Goal: Task Accomplishment & Management: Complete application form

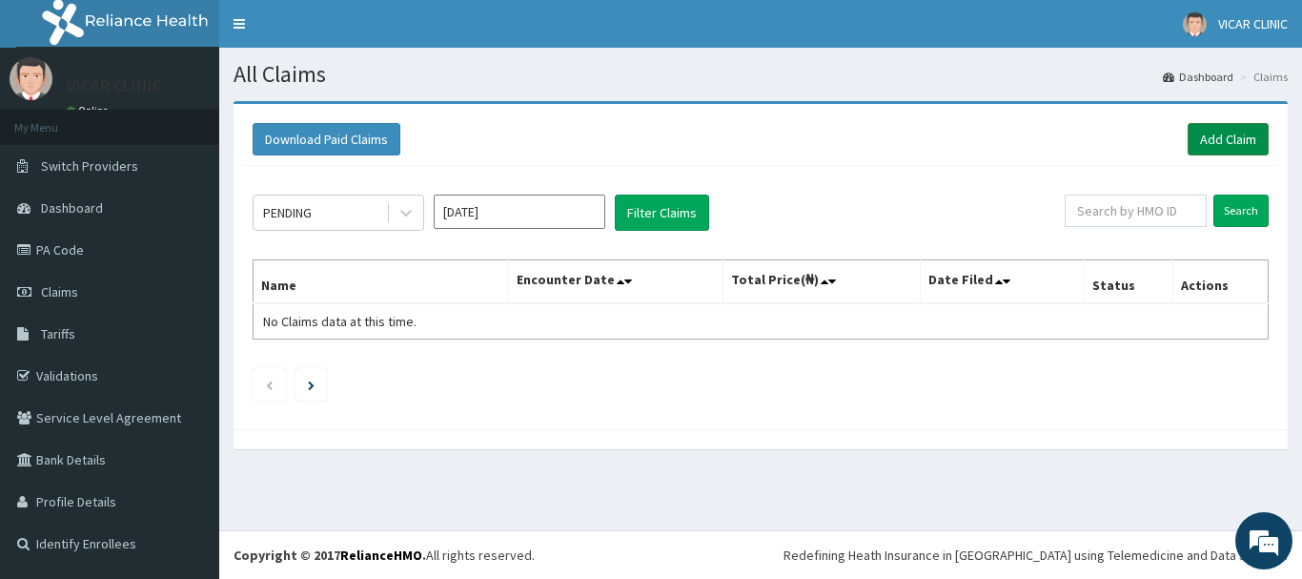
click at [1217, 142] on link "Add Claim" at bounding box center [1228, 139] width 81 height 32
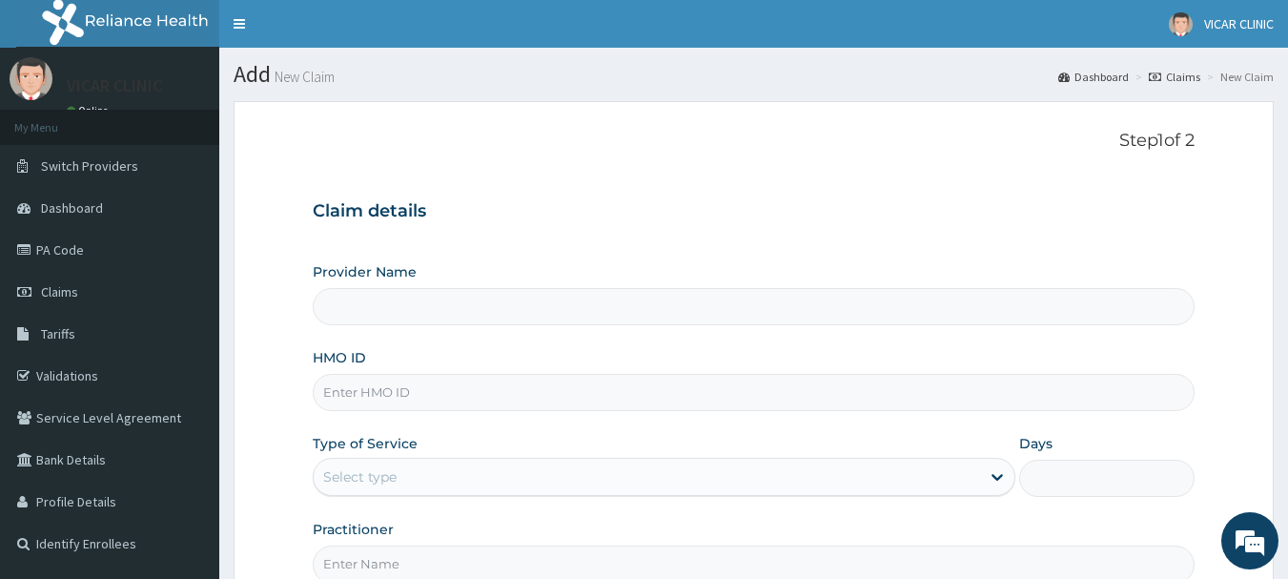
type input "VICAR SPECIALIST HOSPITAL"
click at [689, 398] on input "HMO ID" at bounding box center [754, 392] width 883 height 37
paste input "SWP/10023/A"
type input "SWP/10023/A"
click at [1198, 358] on form "Step 1 of 2 Claim details Provider Name VICAR SPECIALIST HOSPITAL HMO ID SWP/10…" at bounding box center [754, 410] width 1040 height 619
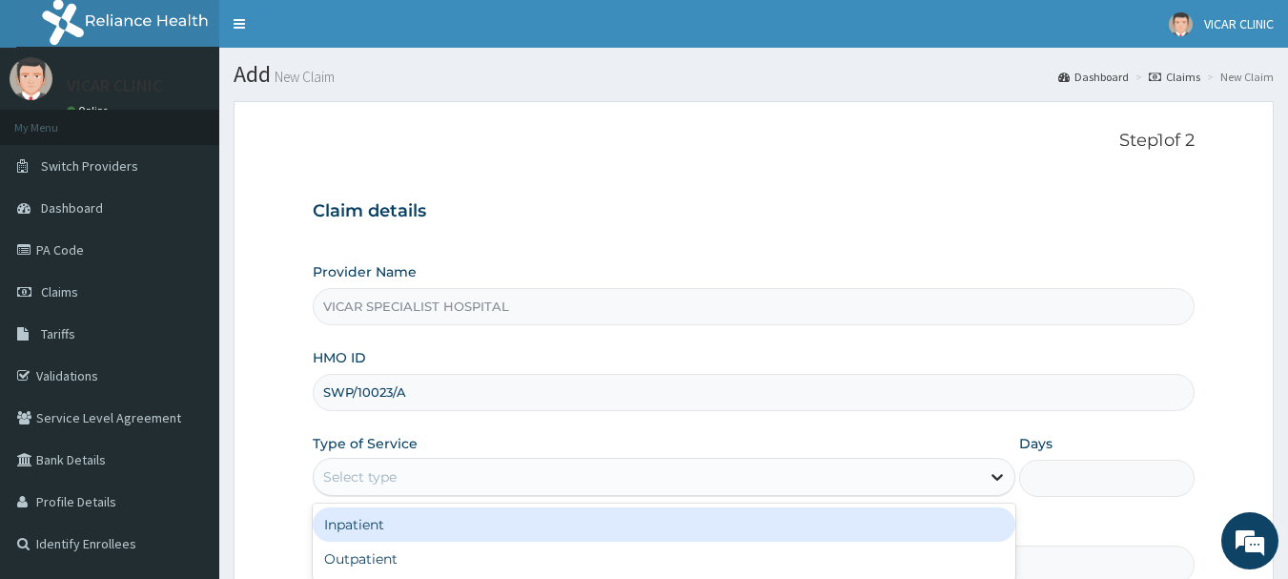
click at [991, 480] on icon at bounding box center [997, 476] width 19 height 19
click at [921, 522] on div "Inpatient" at bounding box center [664, 524] width 703 height 34
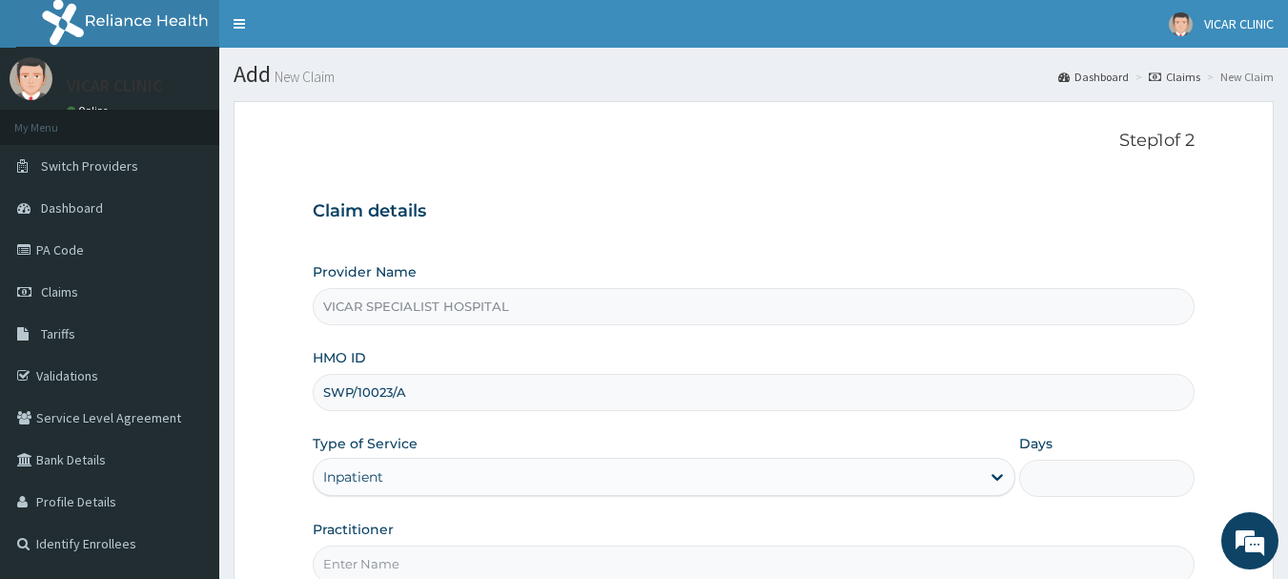
click at [1099, 490] on input "Days" at bounding box center [1106, 477] width 175 height 37
type input "2"
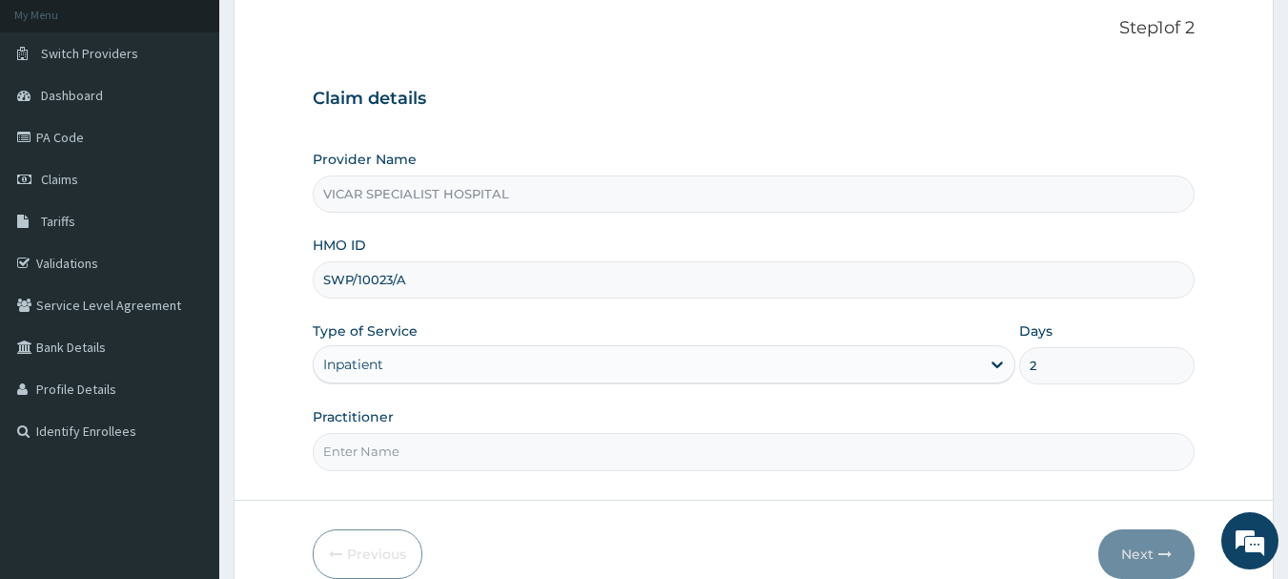
scroll to position [120, 0]
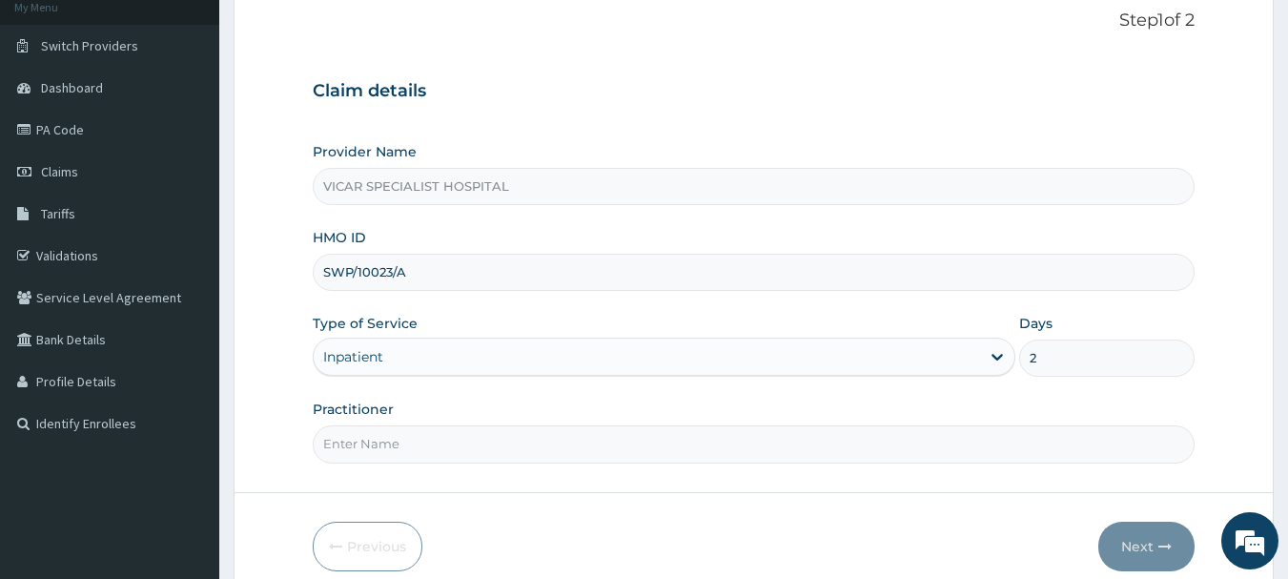
click at [1149, 454] on input "Practitioner" at bounding box center [754, 443] width 883 height 37
type input "DR. IDEH"
click at [1136, 539] on button "Next" at bounding box center [1146, 546] width 96 height 50
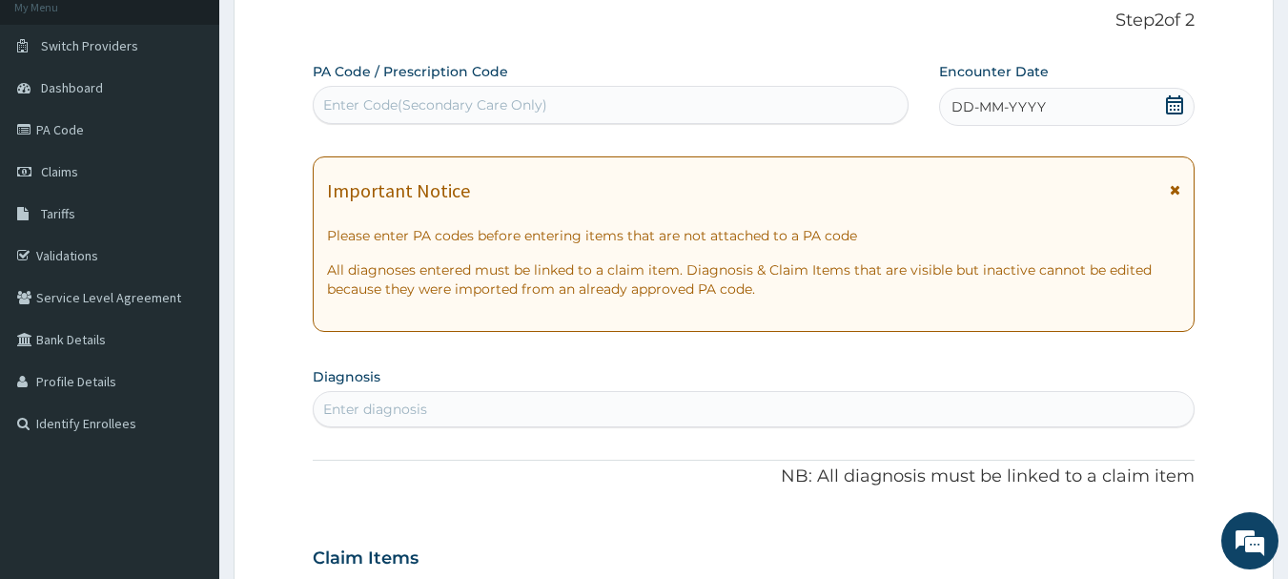
click at [1176, 102] on icon at bounding box center [1174, 104] width 17 height 19
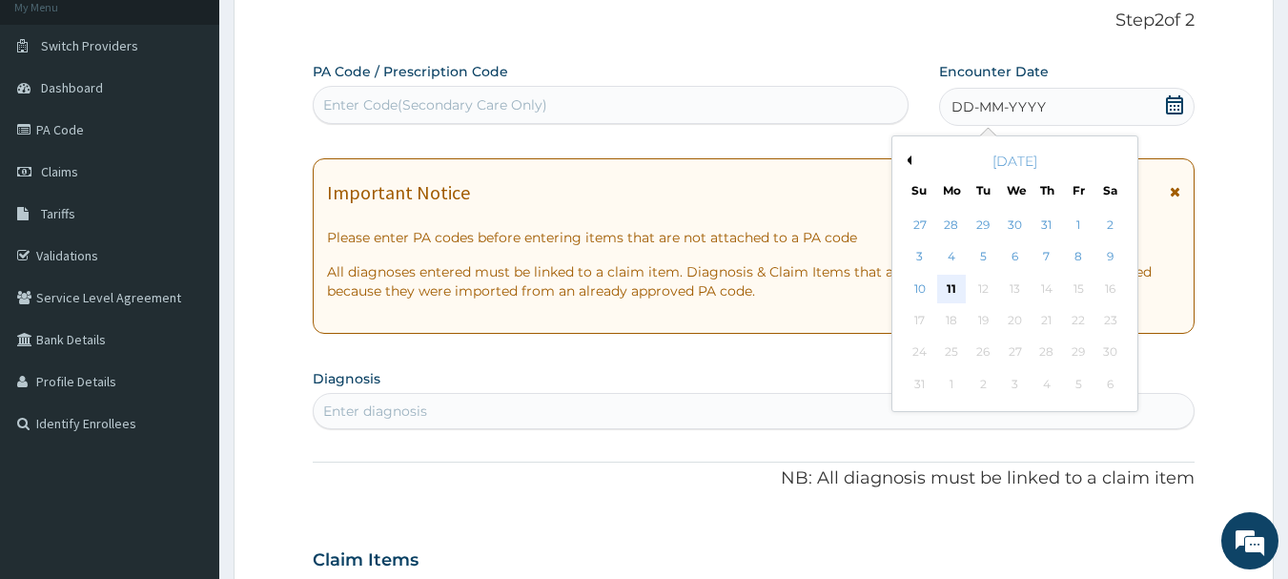
click at [955, 285] on div "11" at bounding box center [951, 289] width 29 height 29
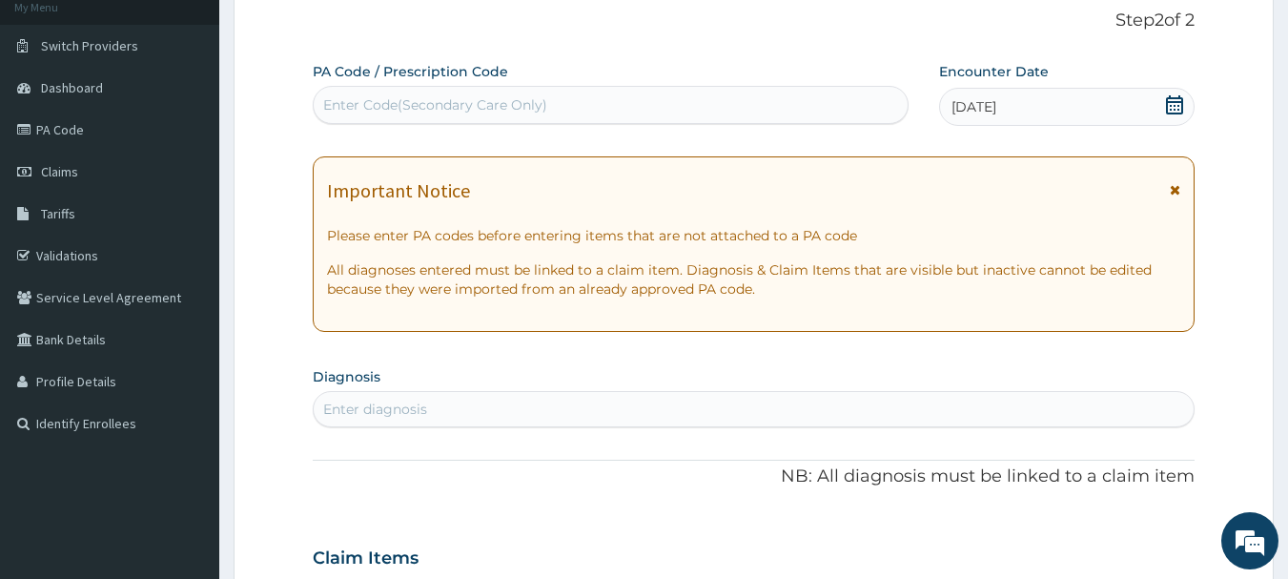
click at [703, 105] on div "Enter Code(Secondary Care Only)" at bounding box center [611, 105] width 595 height 31
paste input "PA/A8468F"
type input "PA/A8468F"
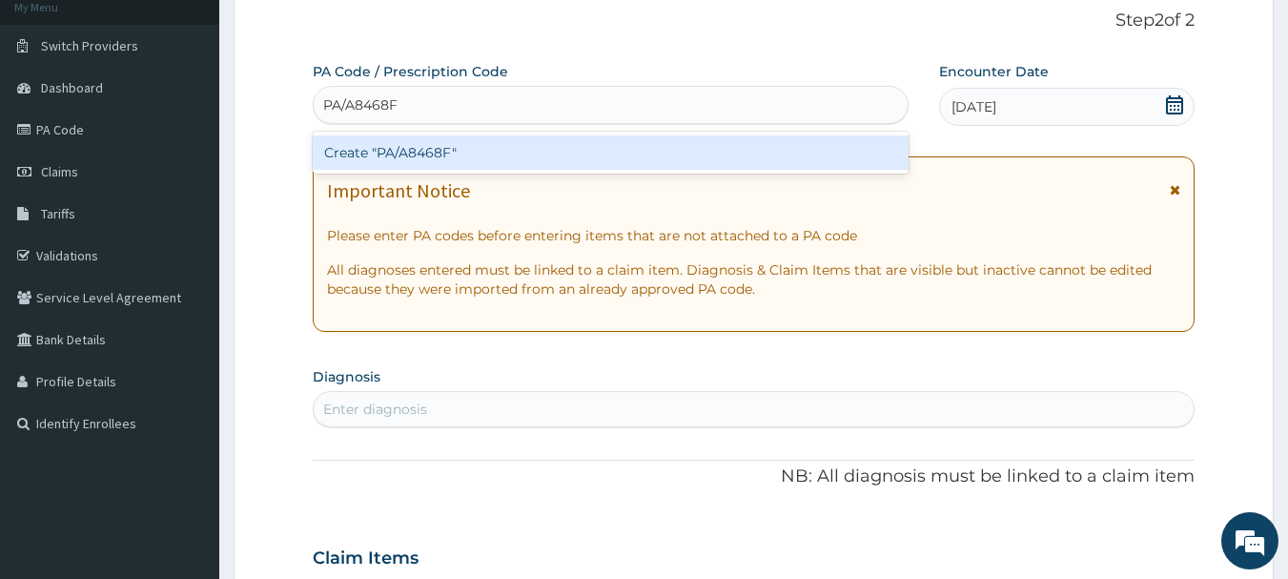
click at [641, 155] on div "Create "PA/A8468F"" at bounding box center [611, 152] width 597 height 34
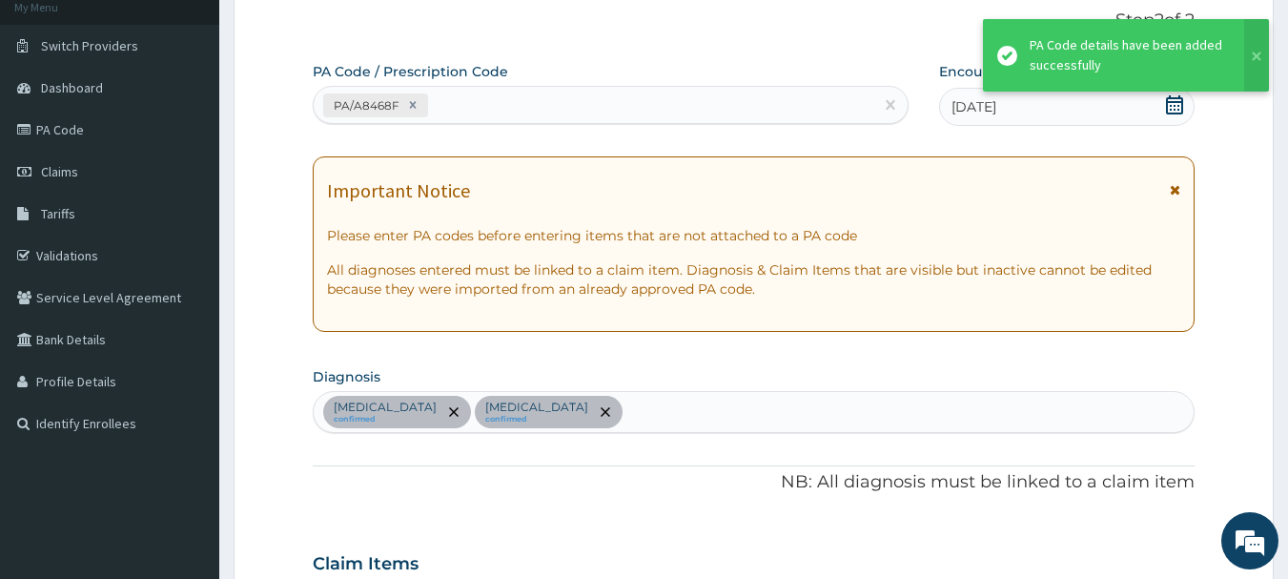
scroll to position [1359, 0]
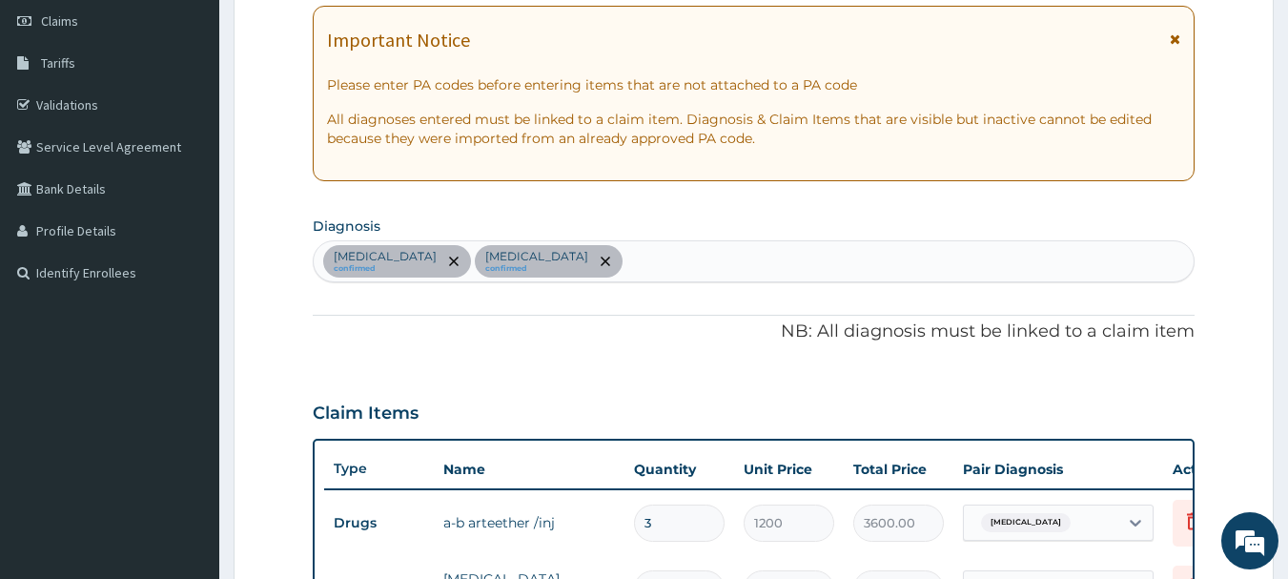
click at [1098, 329] on p "NB: All diagnosis must be linked to a claim item" at bounding box center [754, 331] width 883 height 25
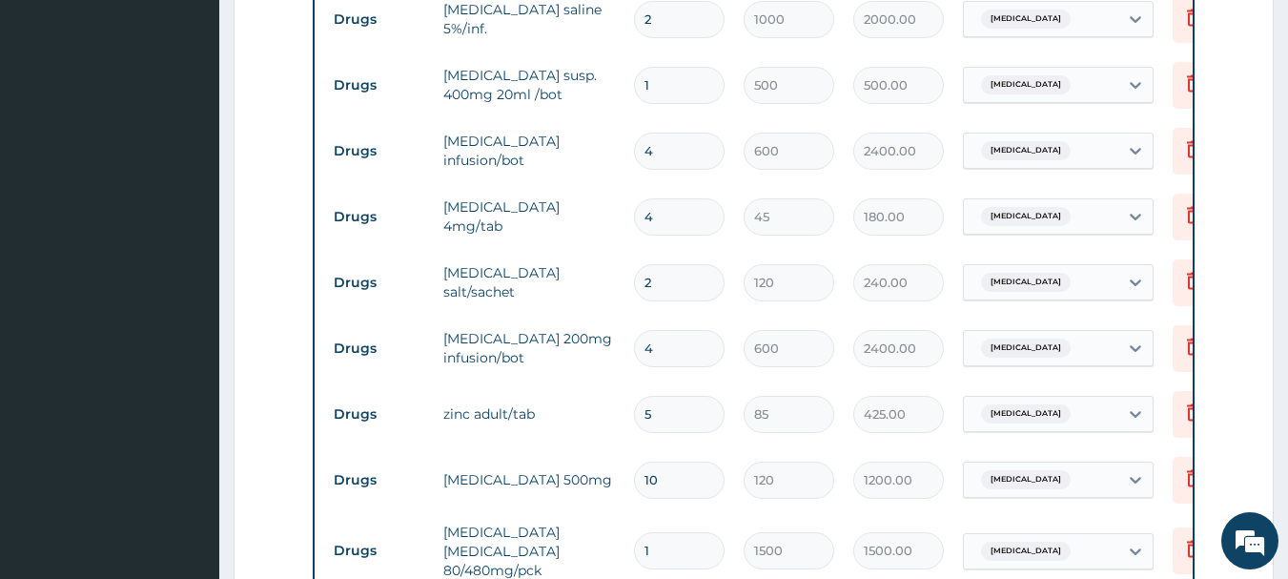
click at [1067, 377] on tr "Drugs ciprofloxacin 200mg infusion/bot 4 600 2400.00 Acute gastroenteritis Dele…" at bounding box center [791, 349] width 934 height 66
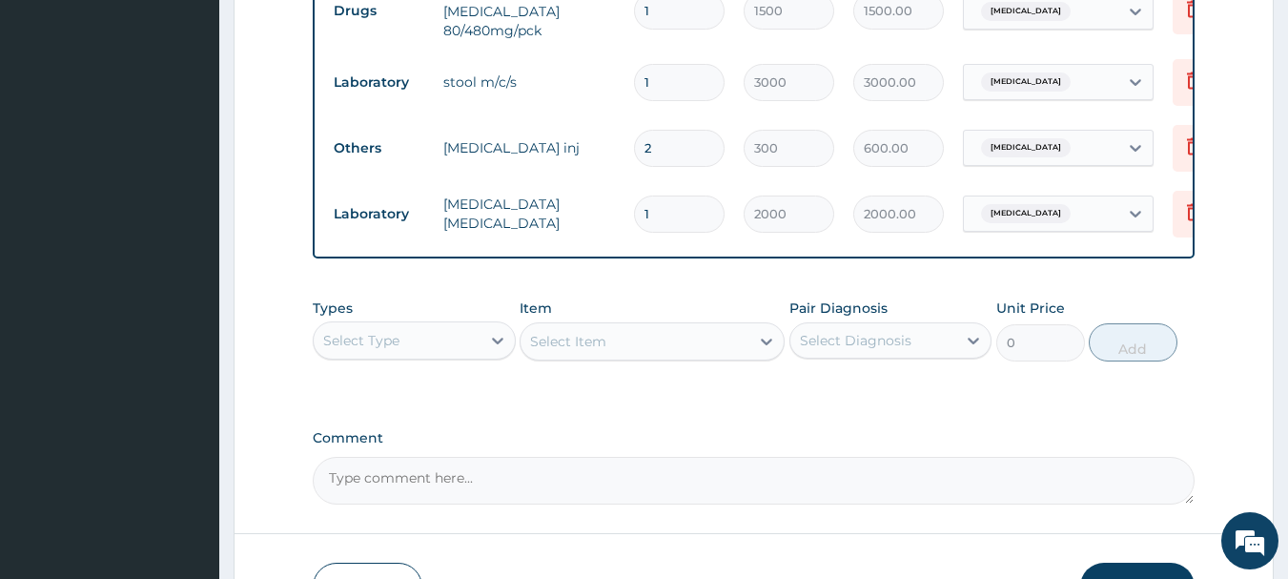
scroll to position [1373, 0]
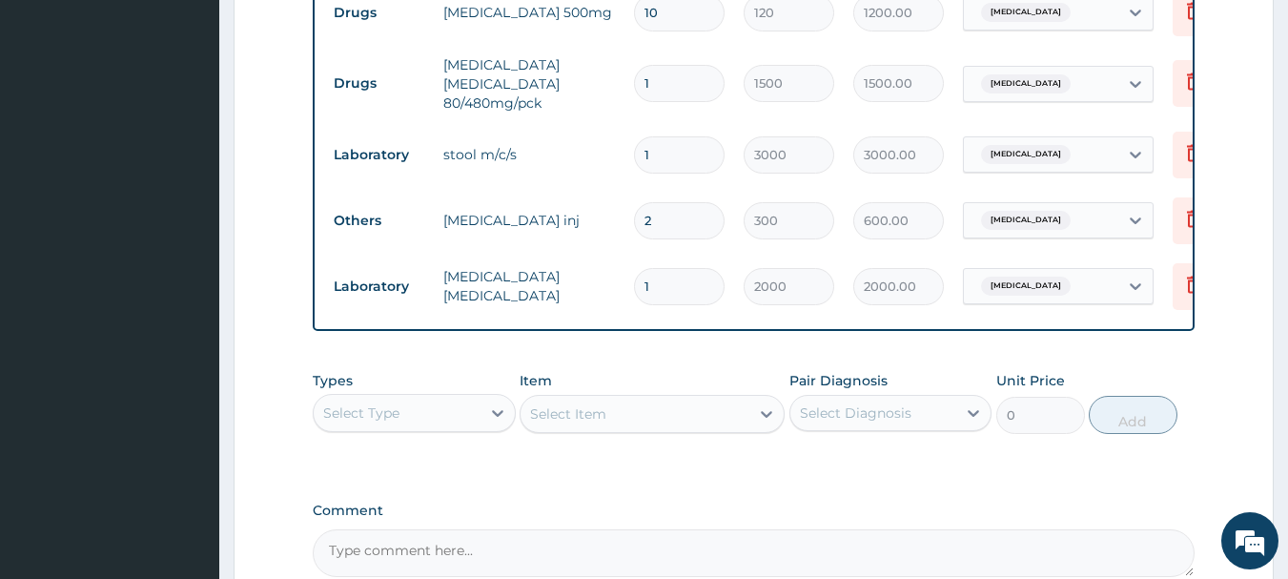
click at [1066, 382] on div "Unit Price 0" at bounding box center [1040, 402] width 89 height 63
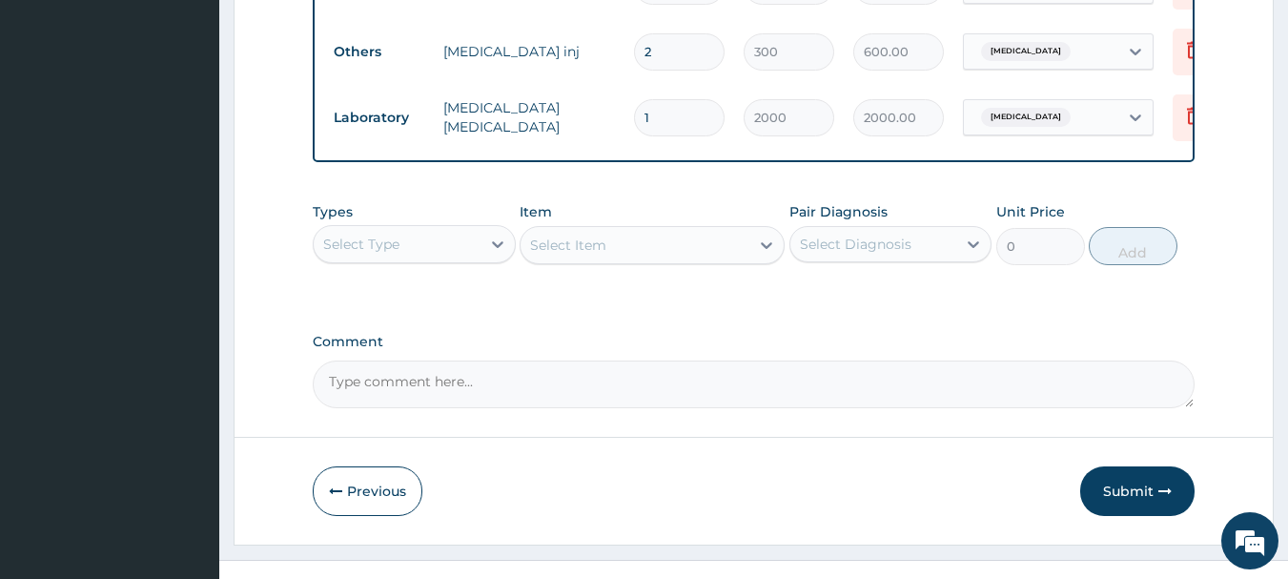
scroll to position [1575, 0]
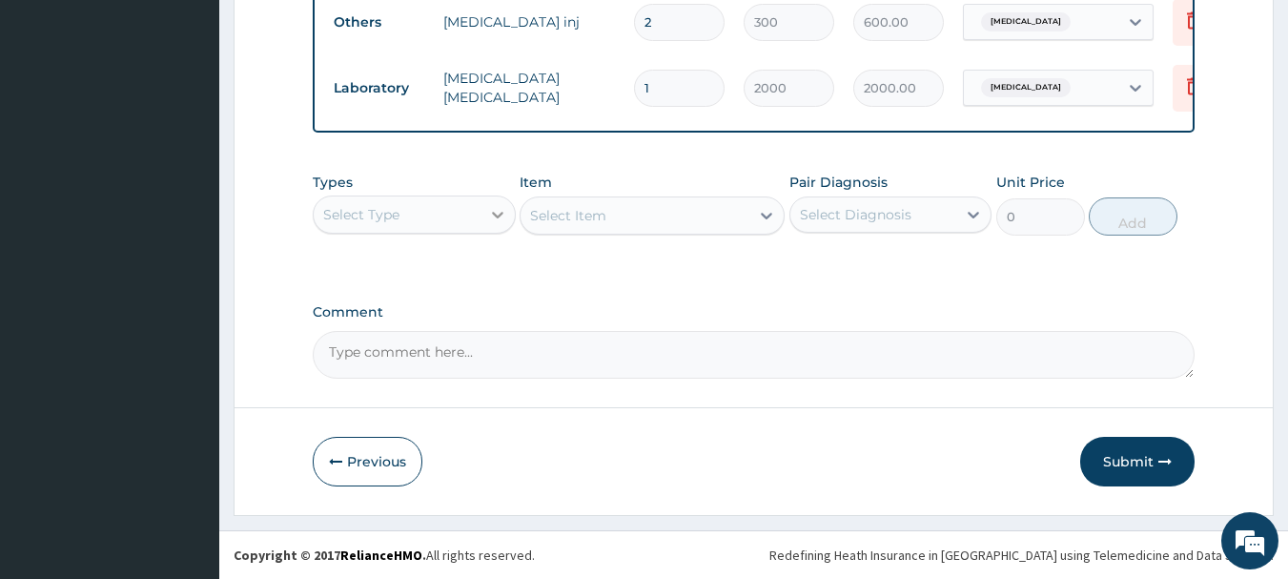
click at [499, 210] on icon at bounding box center [497, 214] width 19 height 19
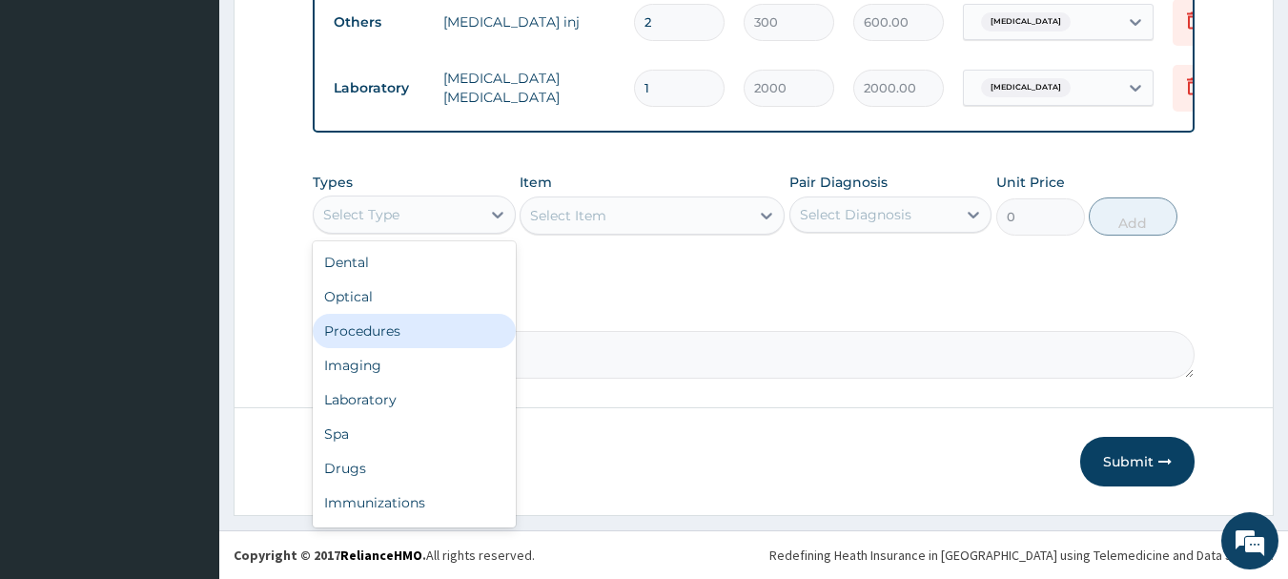
click at [395, 342] on div "Procedures" at bounding box center [414, 331] width 203 height 34
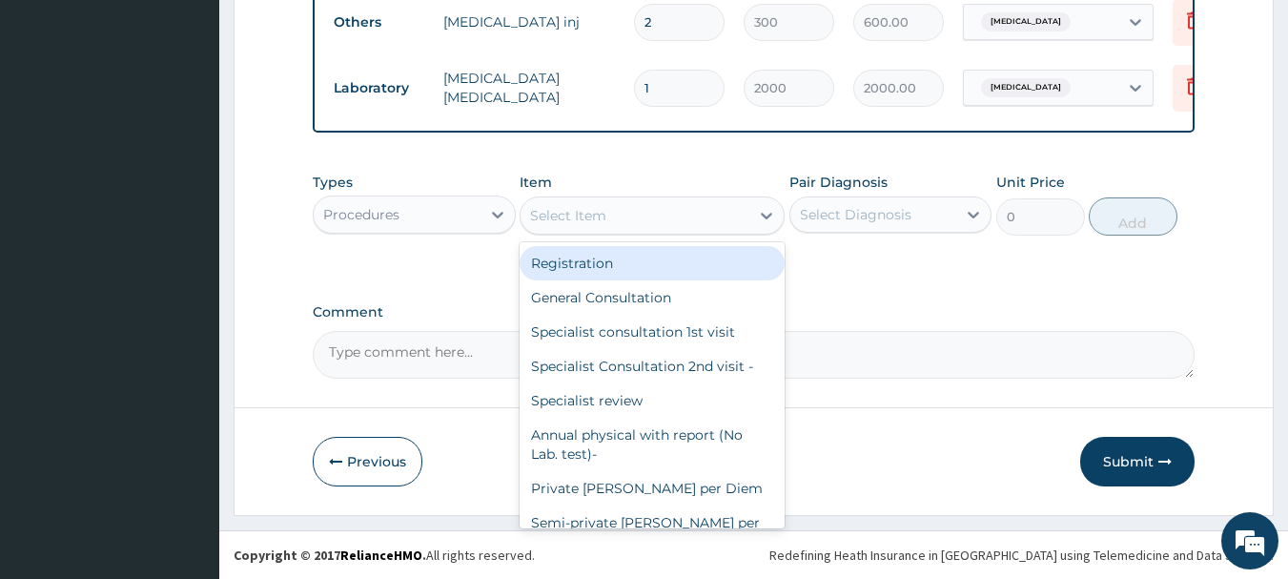
click at [703, 223] on div "Select Item" at bounding box center [634, 215] width 229 height 31
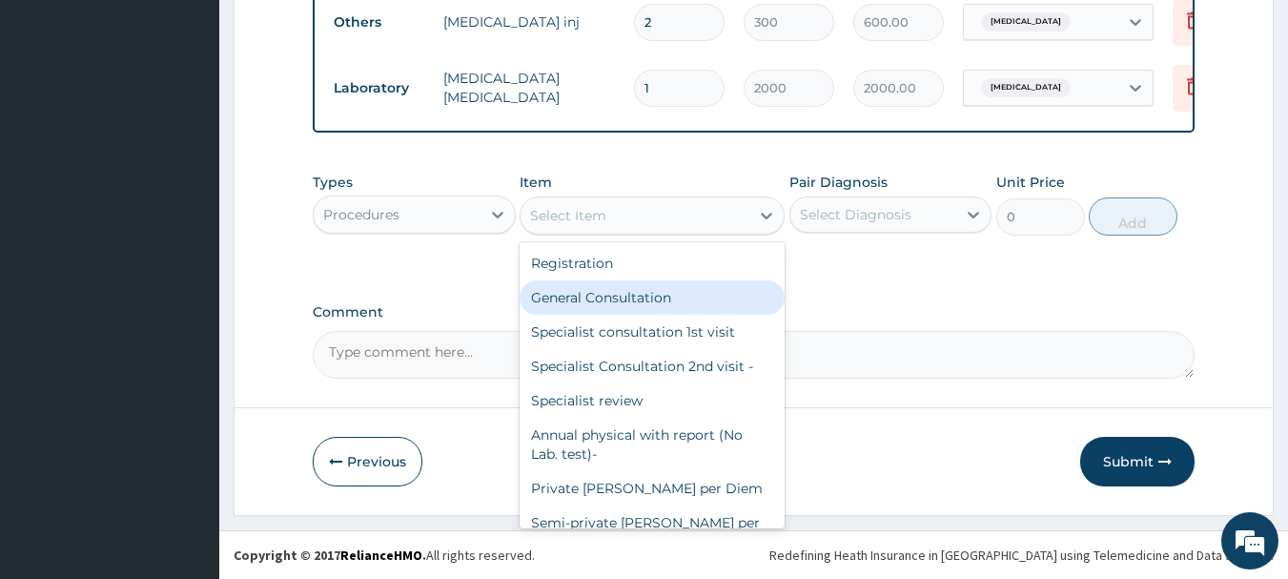
click at [639, 296] on div "General Consultation" at bounding box center [652, 297] width 265 height 34
type input "2000"
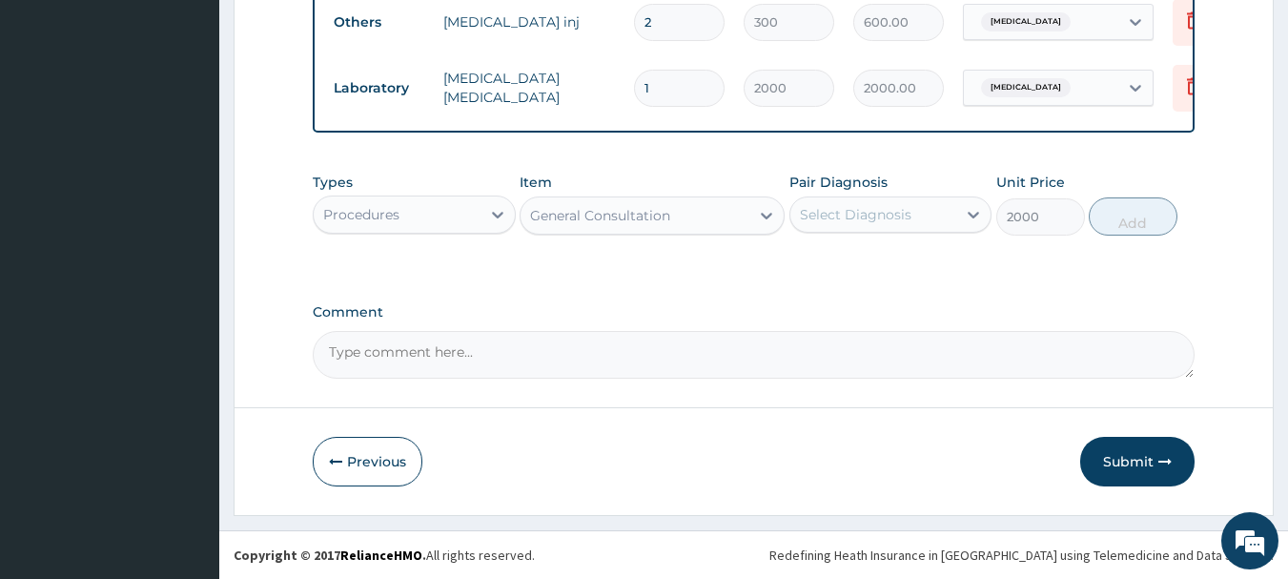
click at [947, 223] on div "Select Diagnosis" at bounding box center [873, 214] width 167 height 31
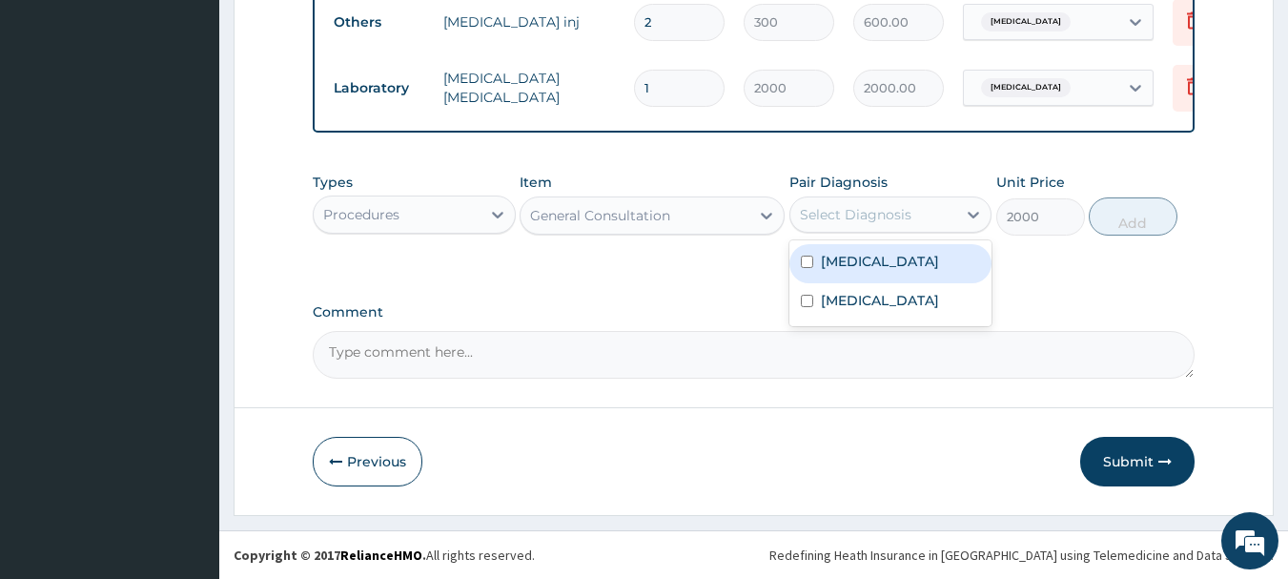
click at [926, 256] on div "Malaria" at bounding box center [890, 263] width 203 height 39
checkbox input "true"
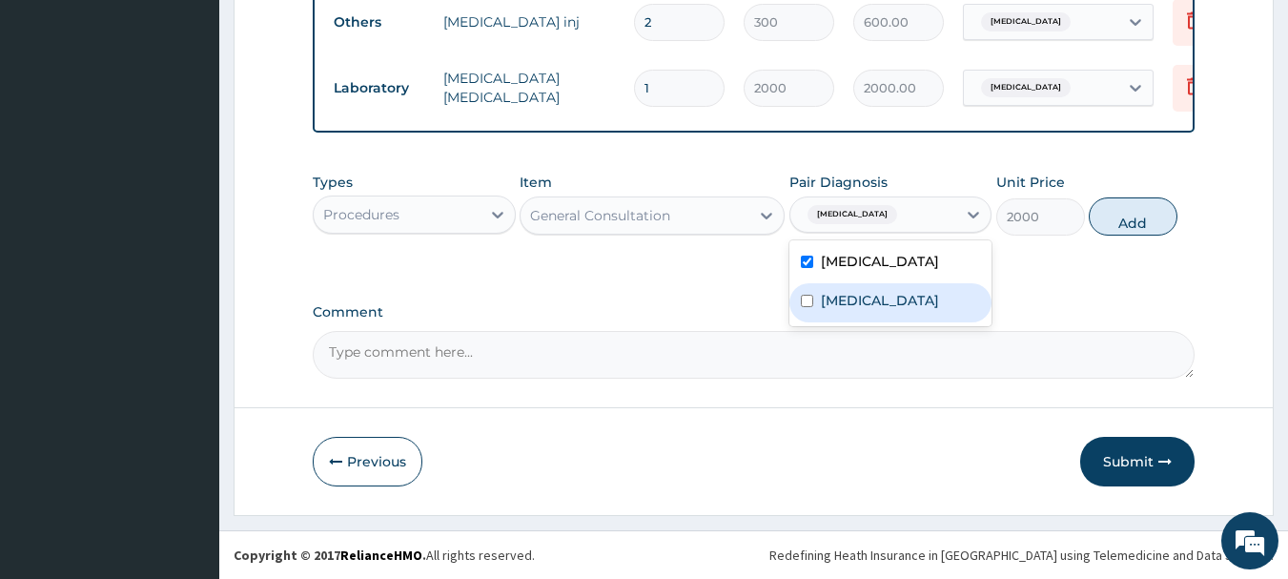
click at [902, 296] on label "Acute gastroenteritis" at bounding box center [880, 300] width 118 height 19
checkbox input "true"
click at [1113, 218] on button "Add" at bounding box center [1133, 216] width 89 height 38
type input "0"
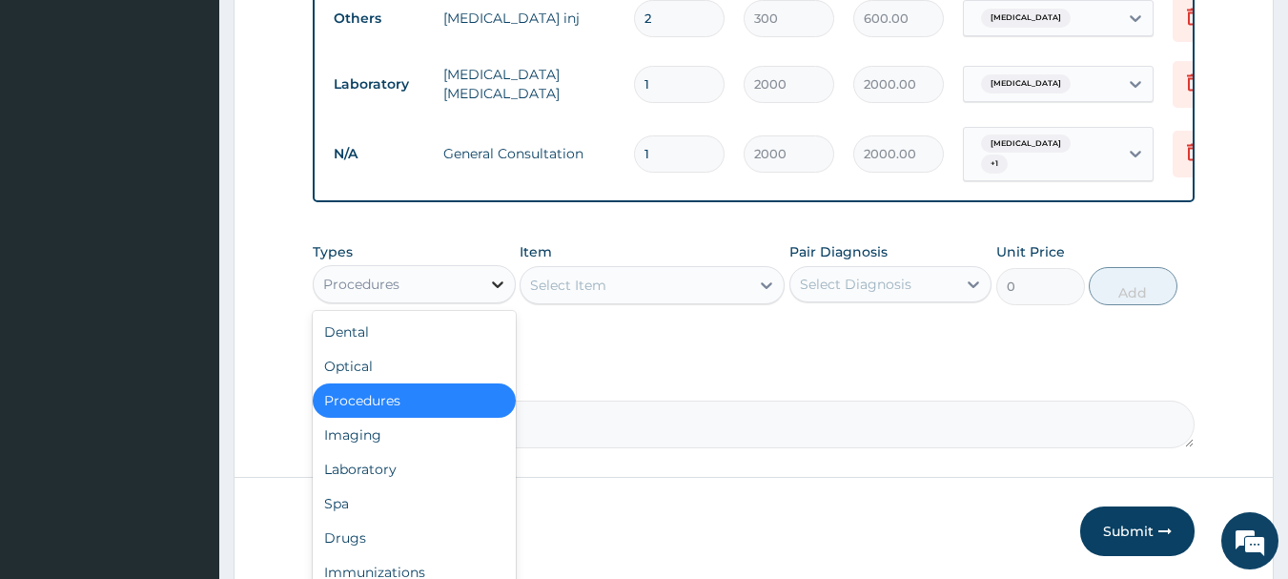
click at [497, 275] on icon at bounding box center [497, 284] width 19 height 19
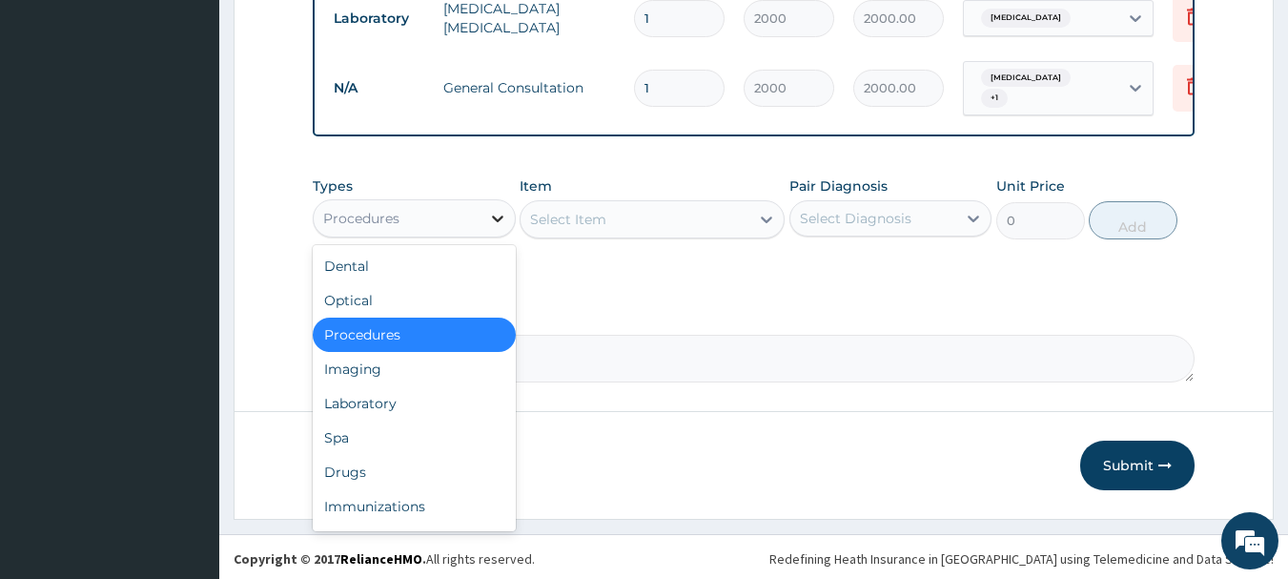
scroll to position [65, 0]
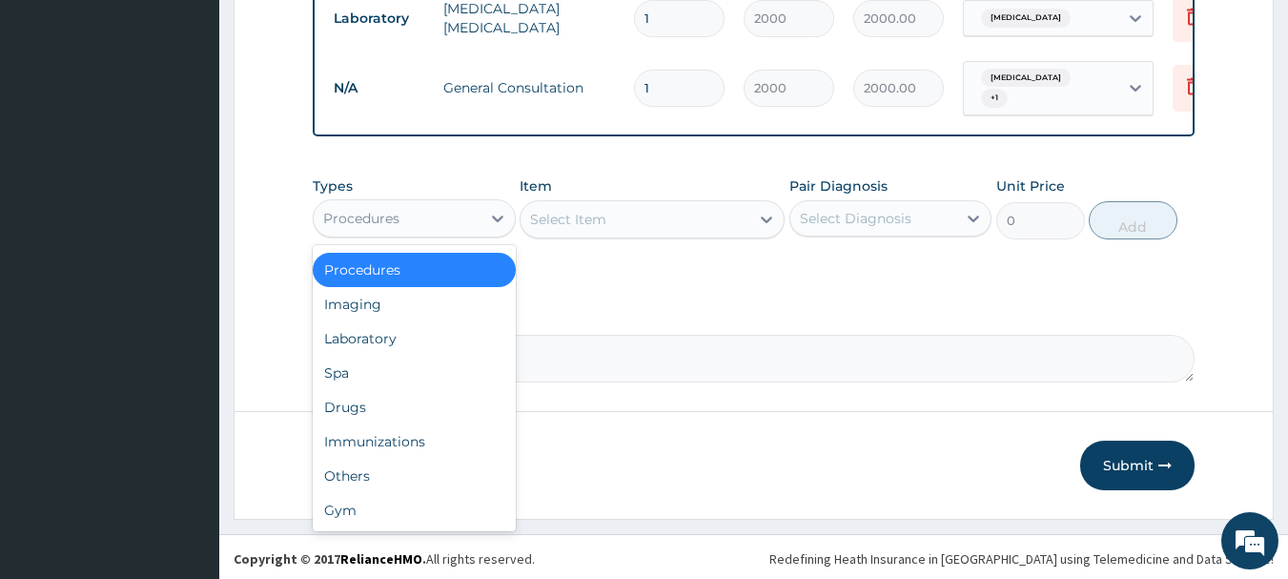
click at [453, 349] on div "Laboratory" at bounding box center [414, 338] width 203 height 34
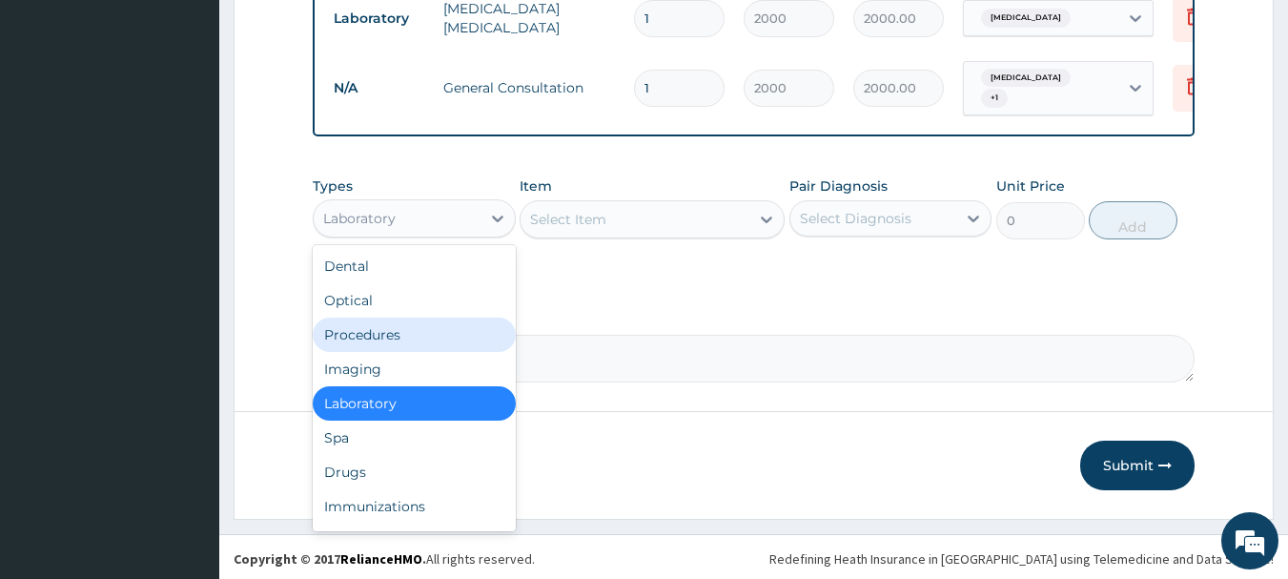
click at [413, 338] on div "Procedures" at bounding box center [414, 334] width 203 height 34
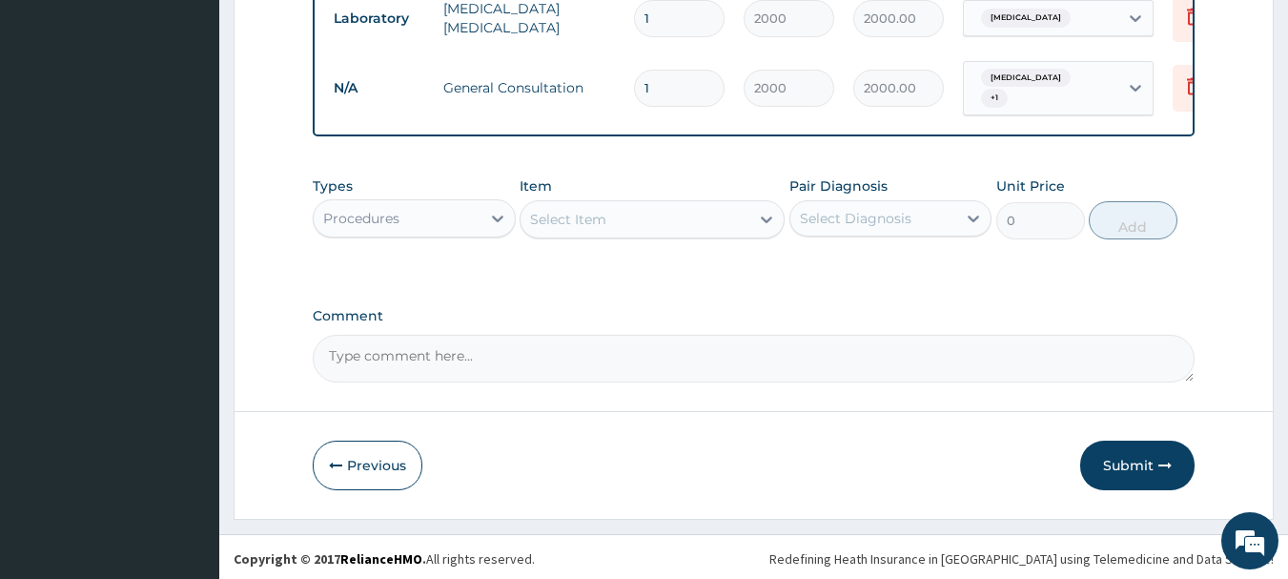
click at [667, 219] on div "Select Item" at bounding box center [634, 219] width 229 height 31
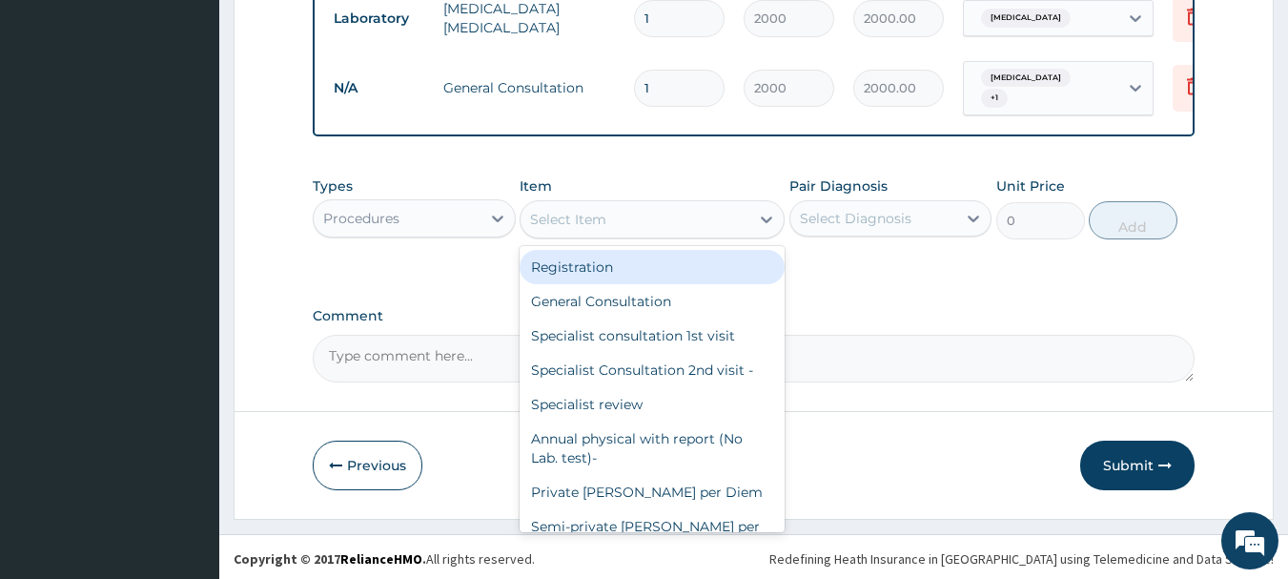
type input "a"
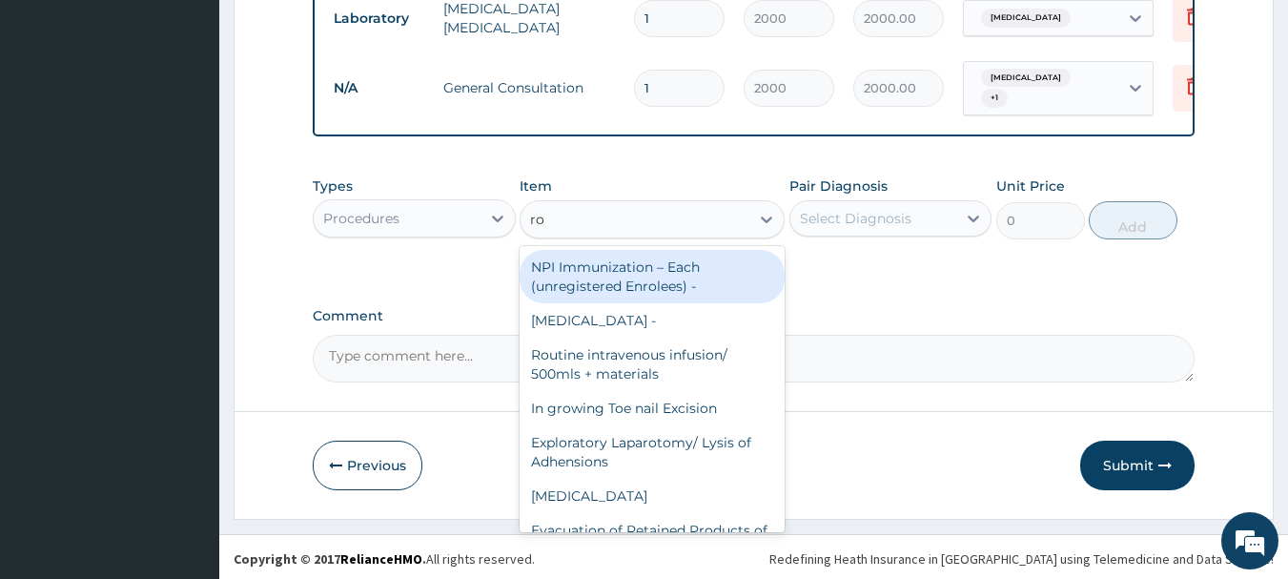
type input "r"
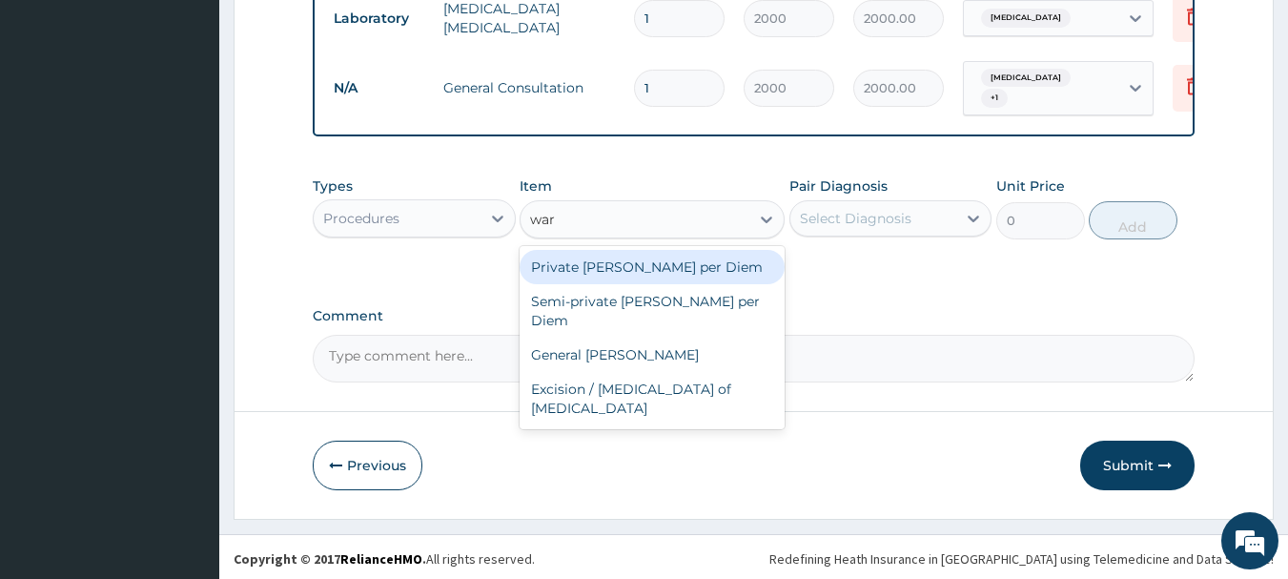
type input "ward"
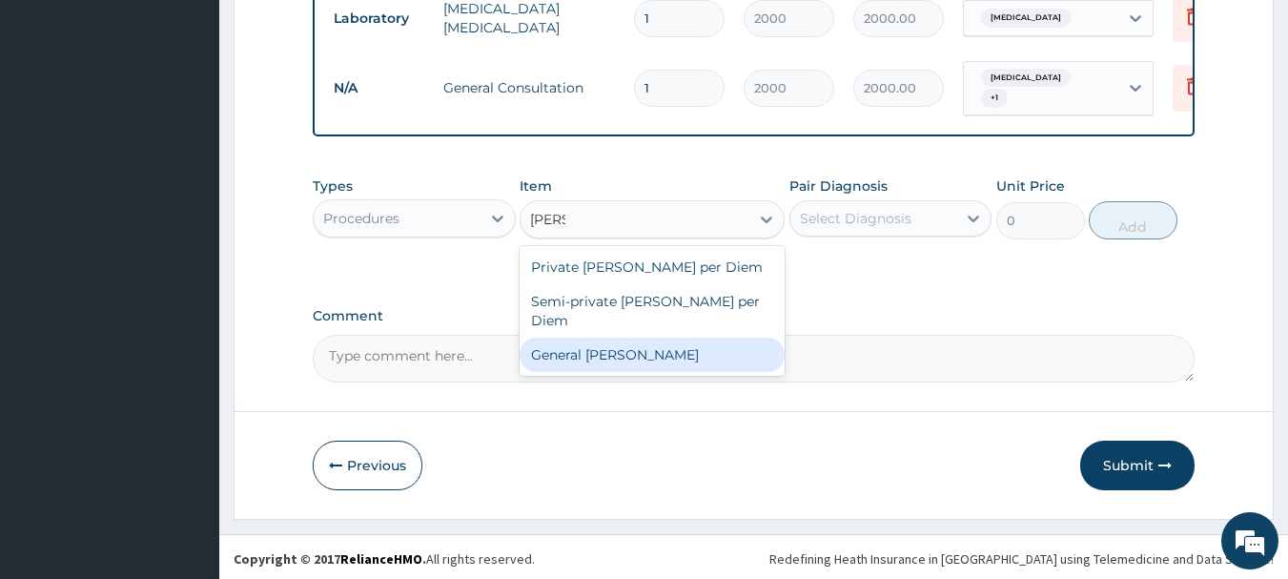
click at [611, 337] on div "General ward" at bounding box center [652, 354] width 265 height 34
type input "2000"
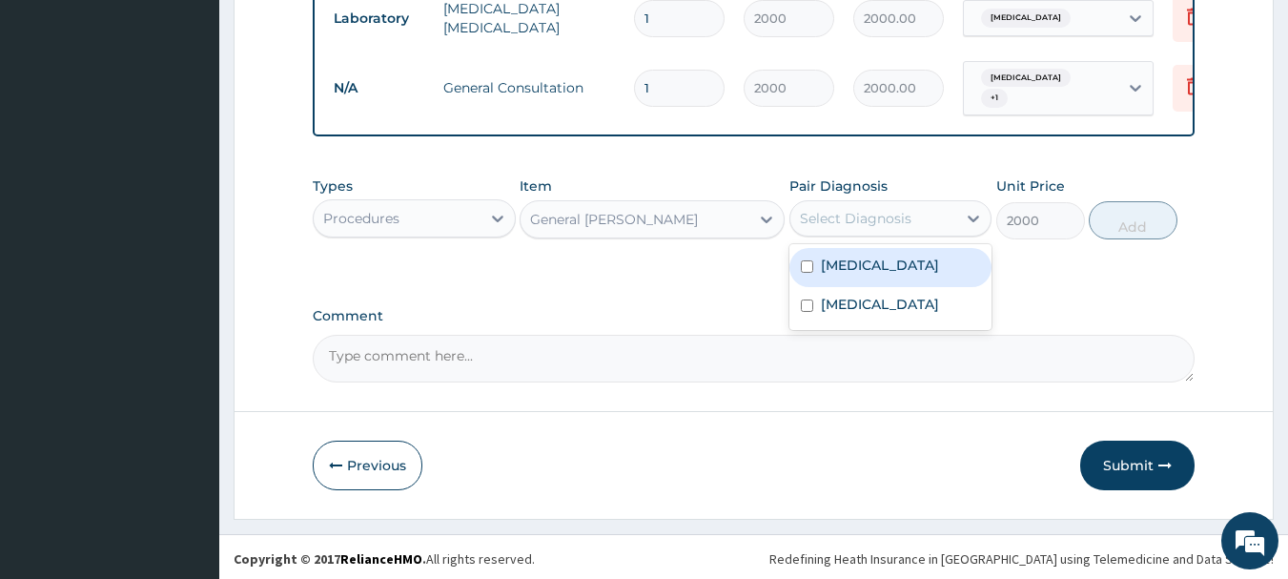
click at [877, 222] on div "Select Diagnosis" at bounding box center [856, 218] width 112 height 19
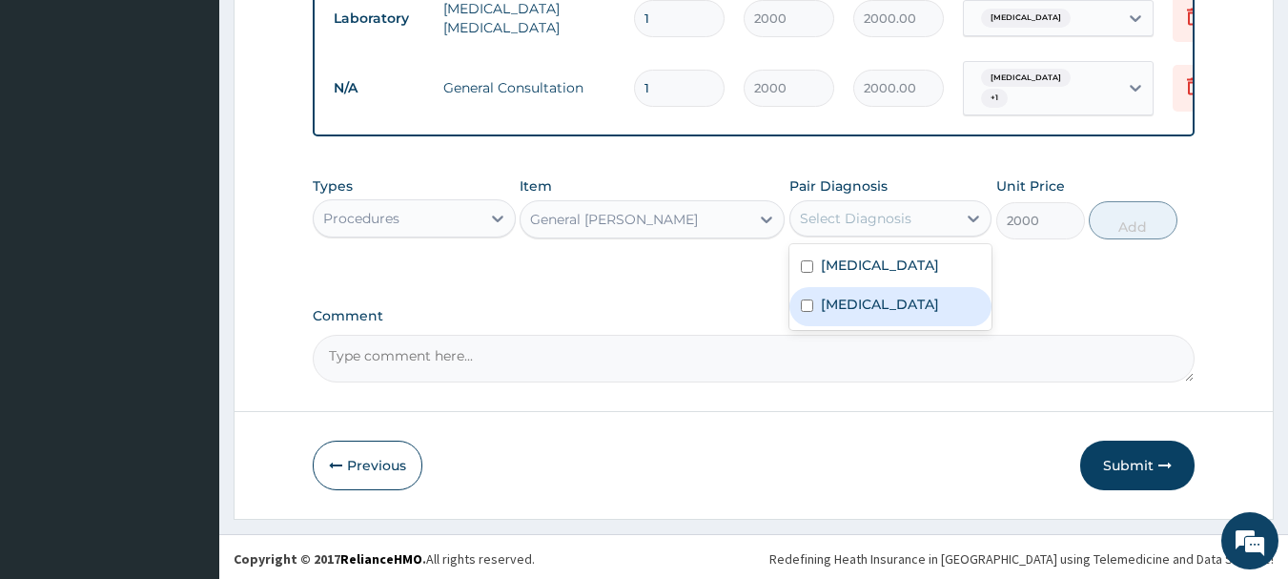
click at [853, 301] on label "Acute gastroenteritis" at bounding box center [880, 304] width 118 height 19
checkbox input "true"
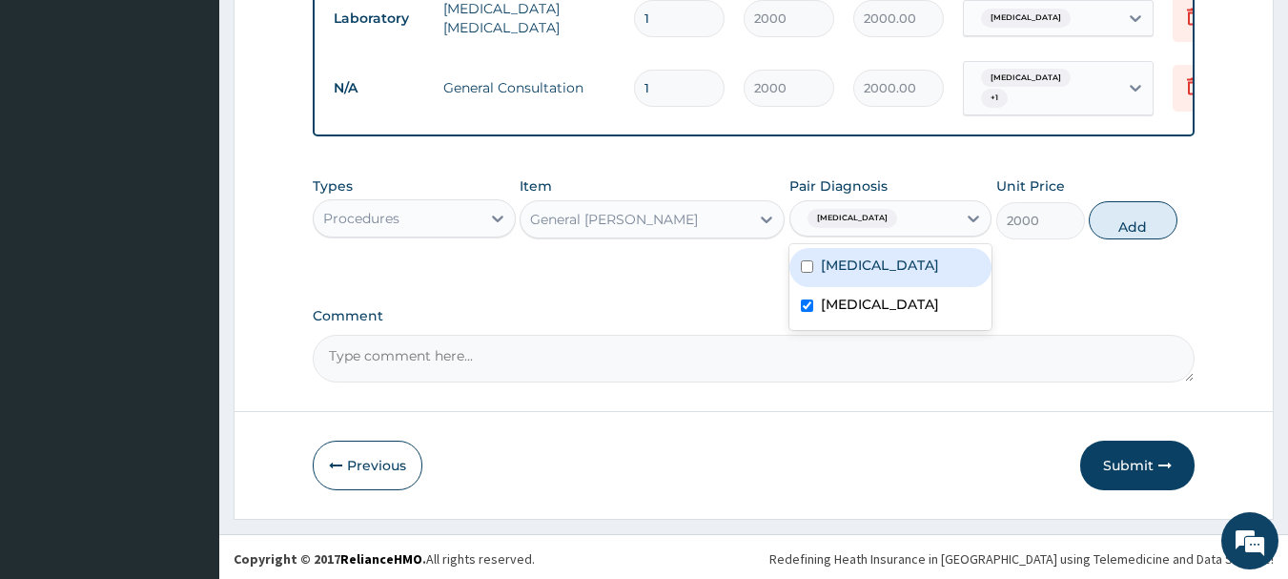
click at [854, 275] on div "Malaria" at bounding box center [890, 267] width 203 height 39
checkbox input "true"
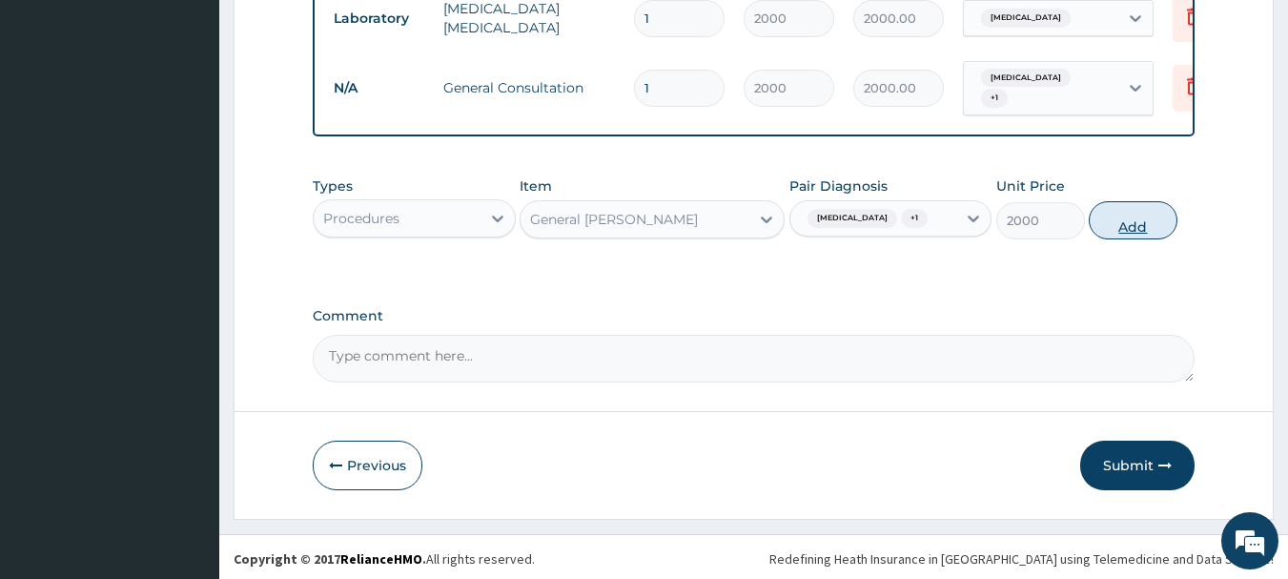
click at [1110, 233] on button "Add" at bounding box center [1133, 220] width 89 height 38
type input "0"
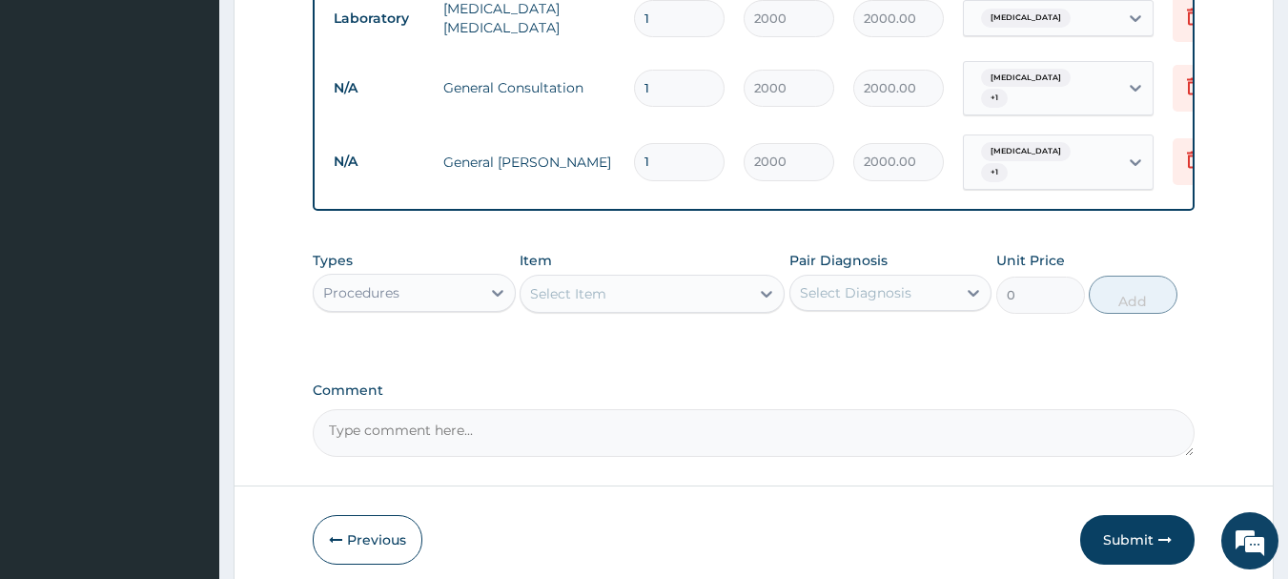
type input "0.00"
type input "2"
type input "4000.00"
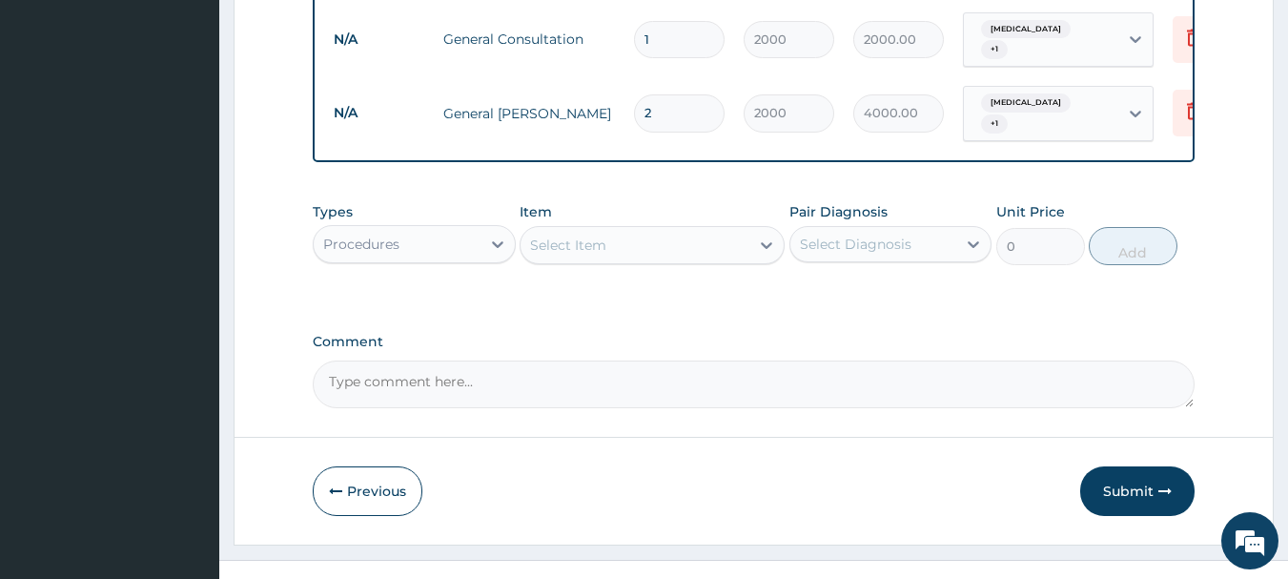
scroll to position [1707, 0]
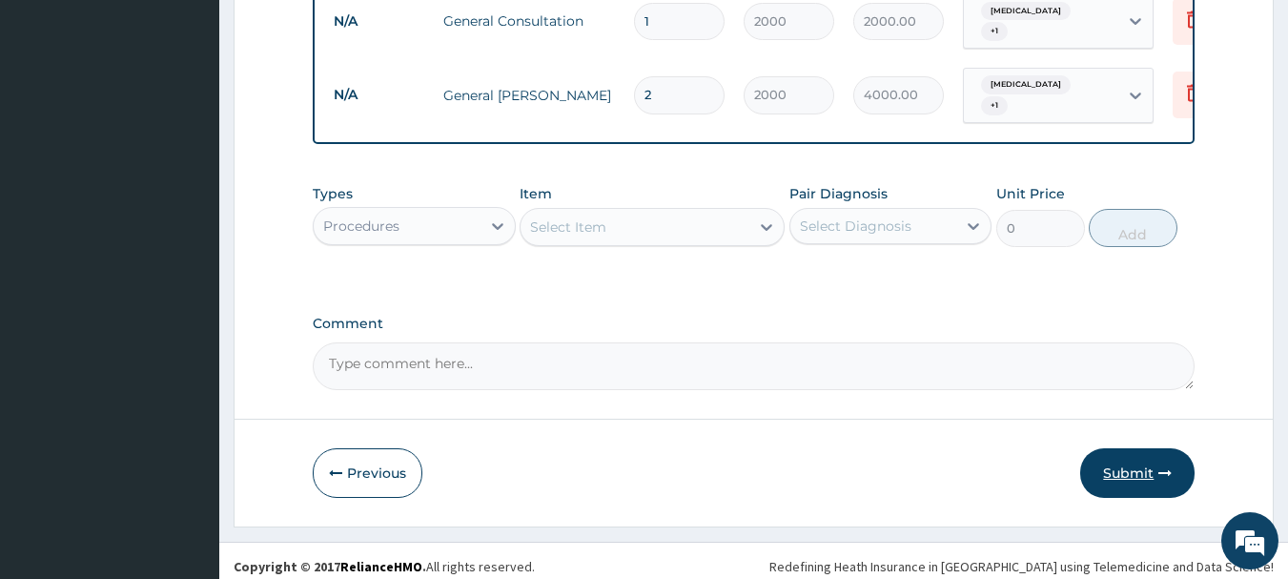
type input "2"
click at [1124, 467] on button "Submit" at bounding box center [1137, 473] width 114 height 50
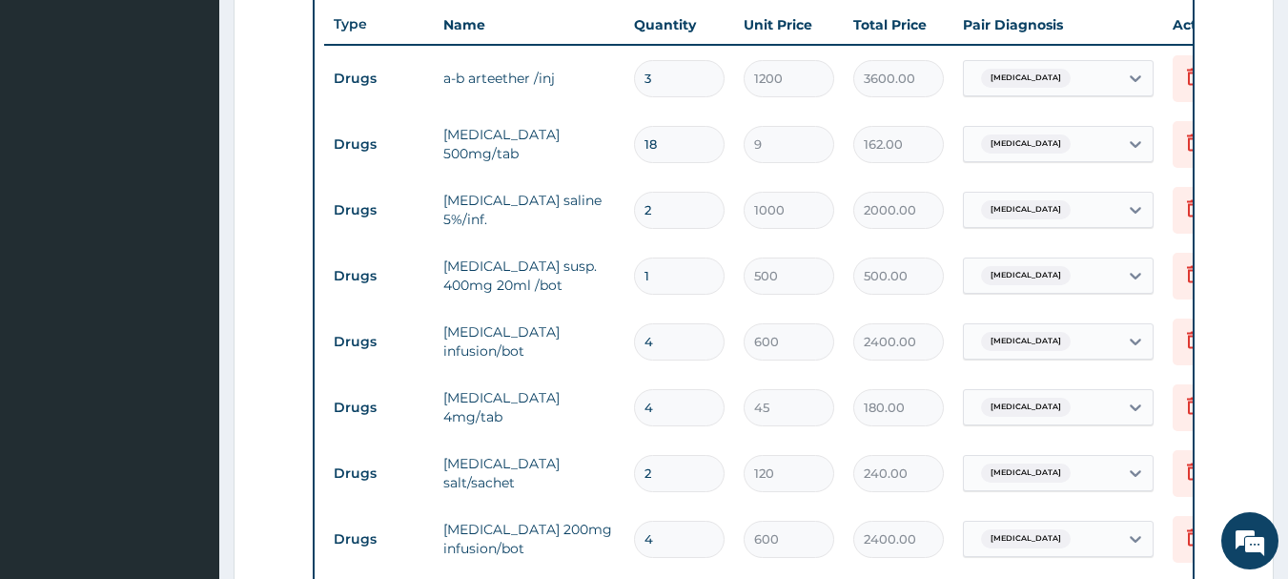
scroll to position [595, 0]
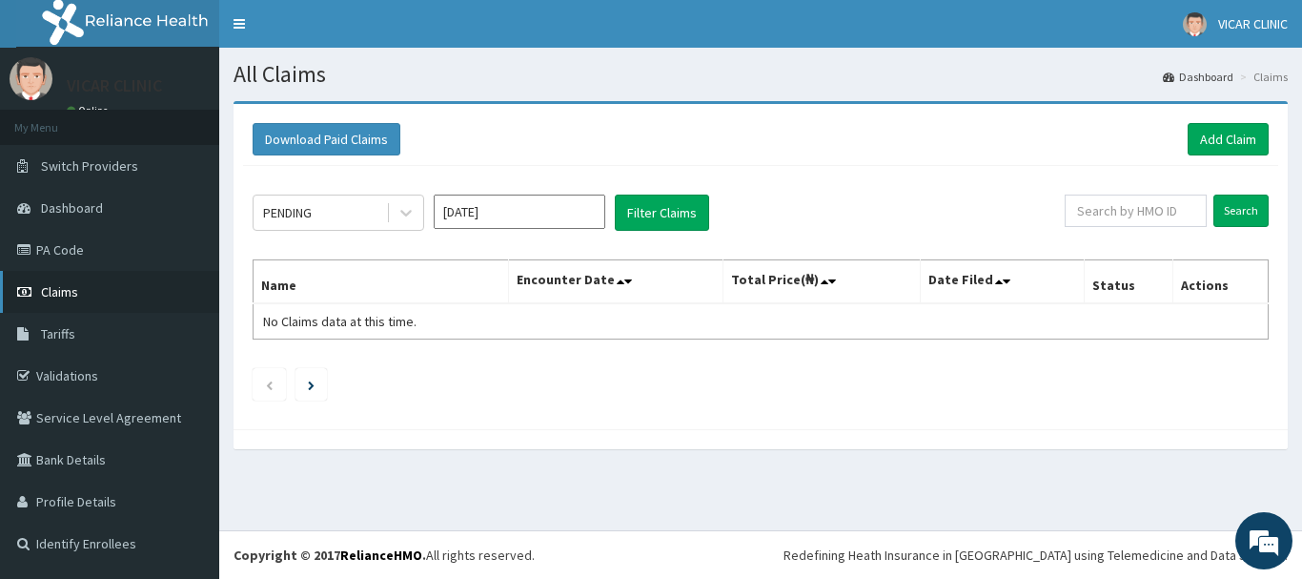
click at [79, 290] on link "Claims" at bounding box center [109, 292] width 219 height 42
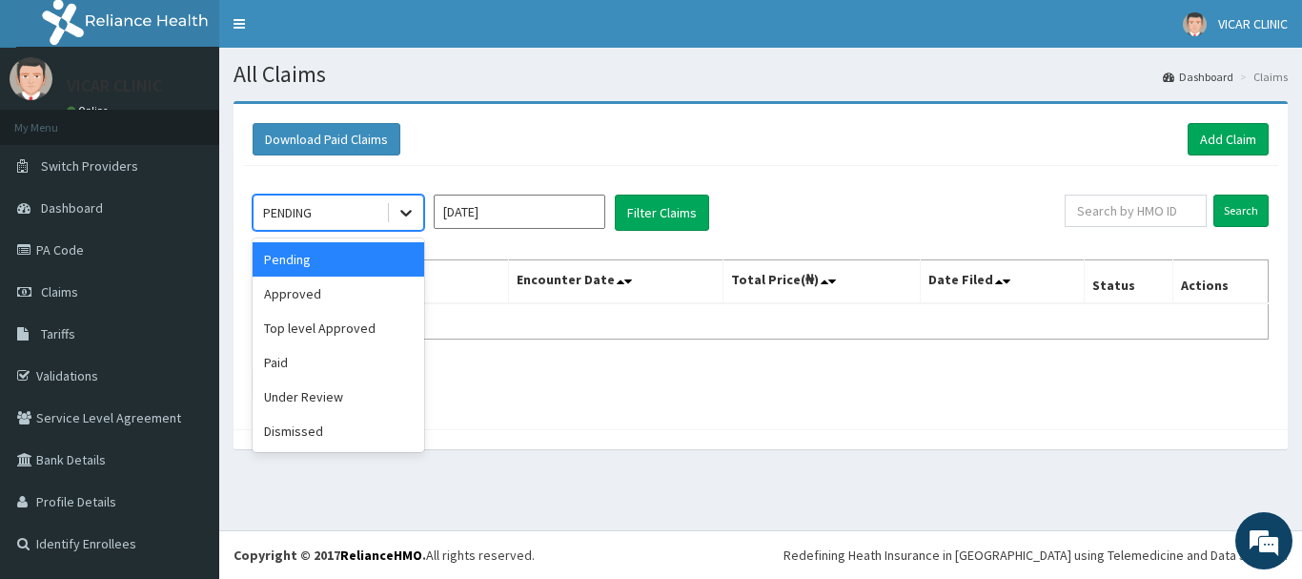
click at [404, 214] on icon at bounding box center [405, 214] width 11 height 7
click at [342, 305] on div "Approved" at bounding box center [339, 293] width 172 height 34
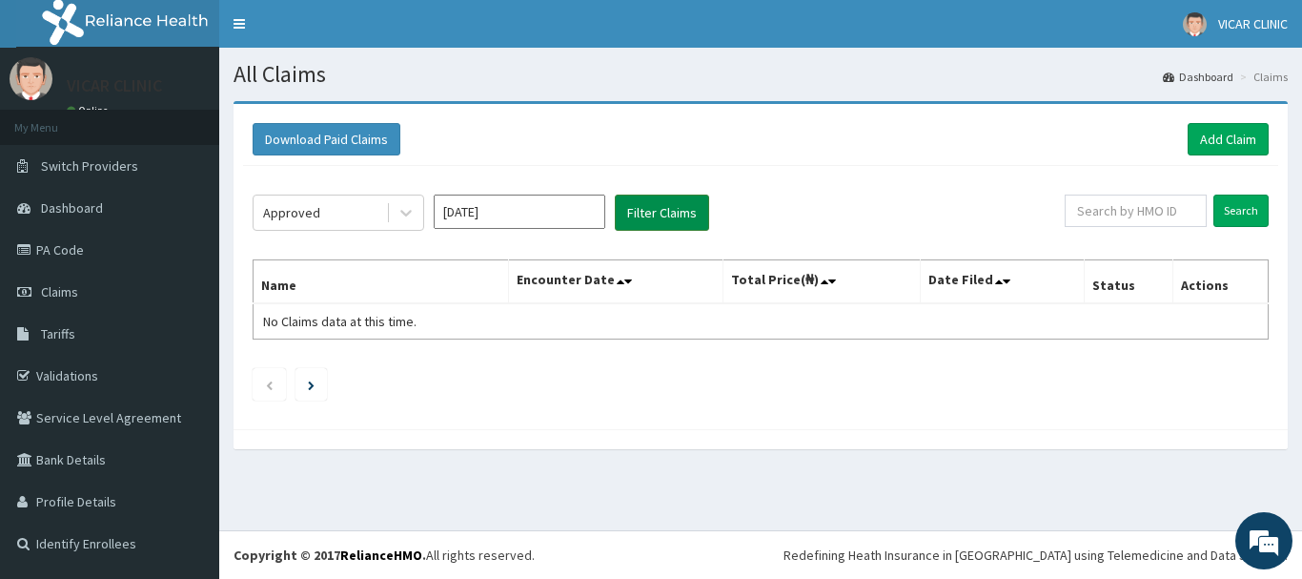
click at [665, 208] on button "Filter Claims" at bounding box center [662, 212] width 94 height 36
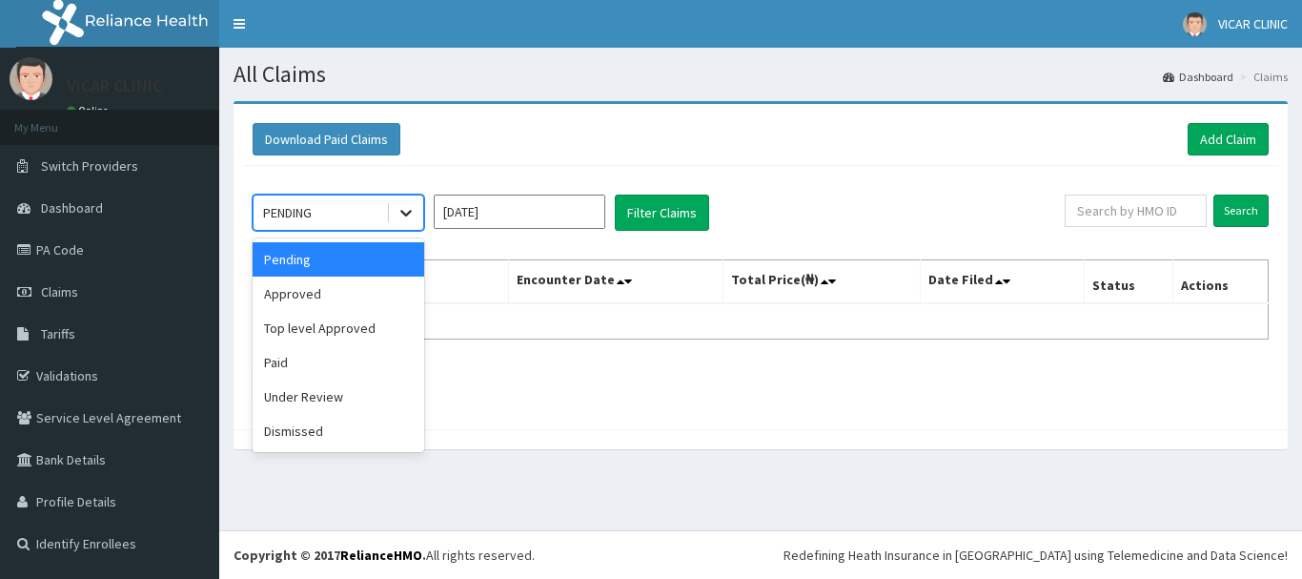
click at [407, 207] on icon at bounding box center [406, 212] width 19 height 19
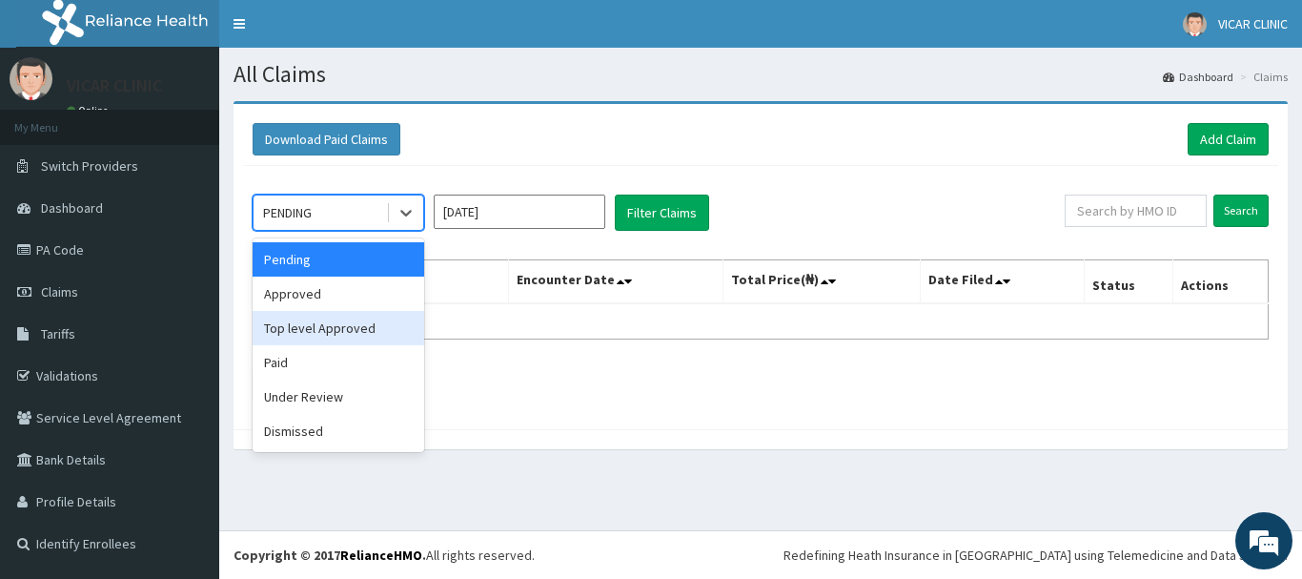
click at [347, 334] on div "Top level Approved" at bounding box center [339, 328] width 172 height 34
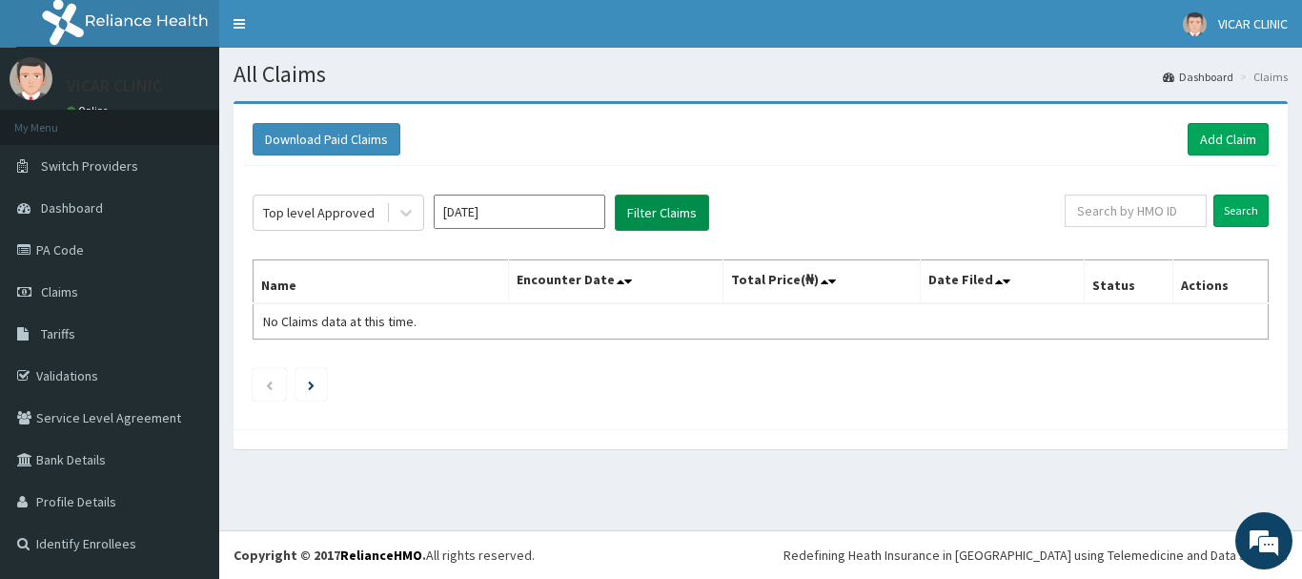
click at [687, 209] on button "Filter Claims" at bounding box center [662, 212] width 94 height 36
